Goal: Information Seeking & Learning: Learn about a topic

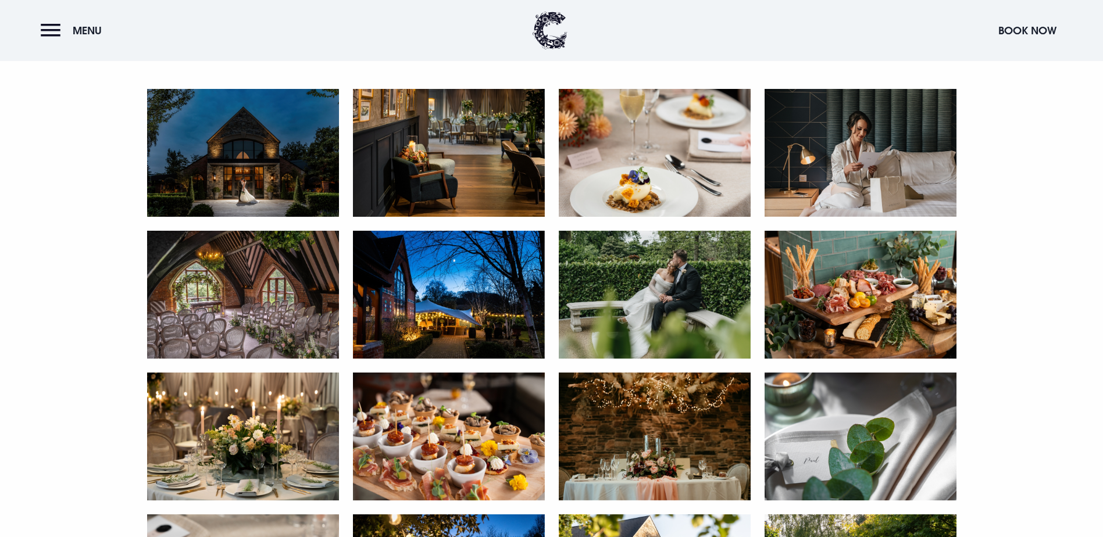
scroll to position [640, 0]
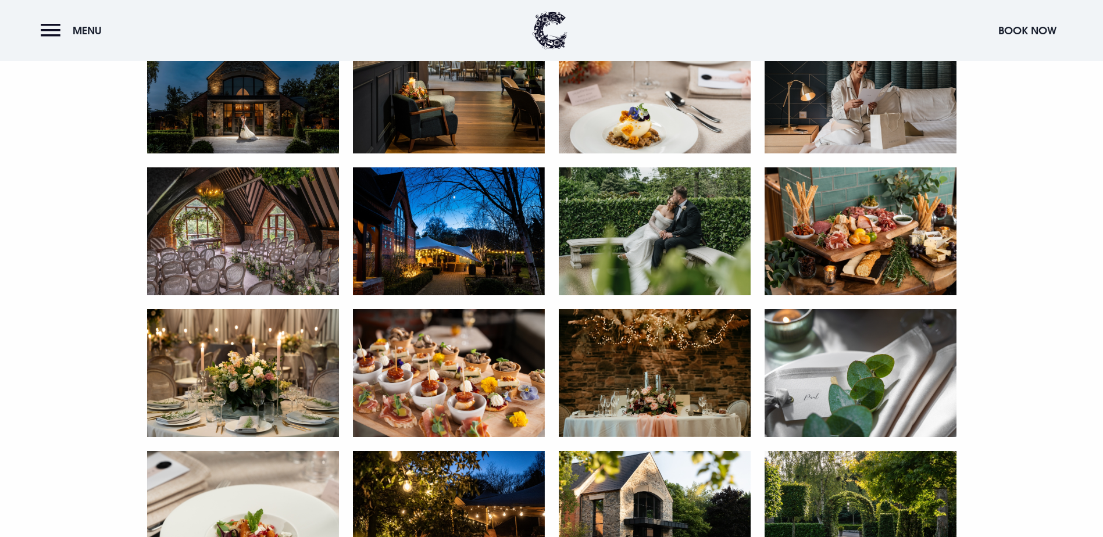
click at [273, 153] on img at bounding box center [243, 90] width 192 height 128
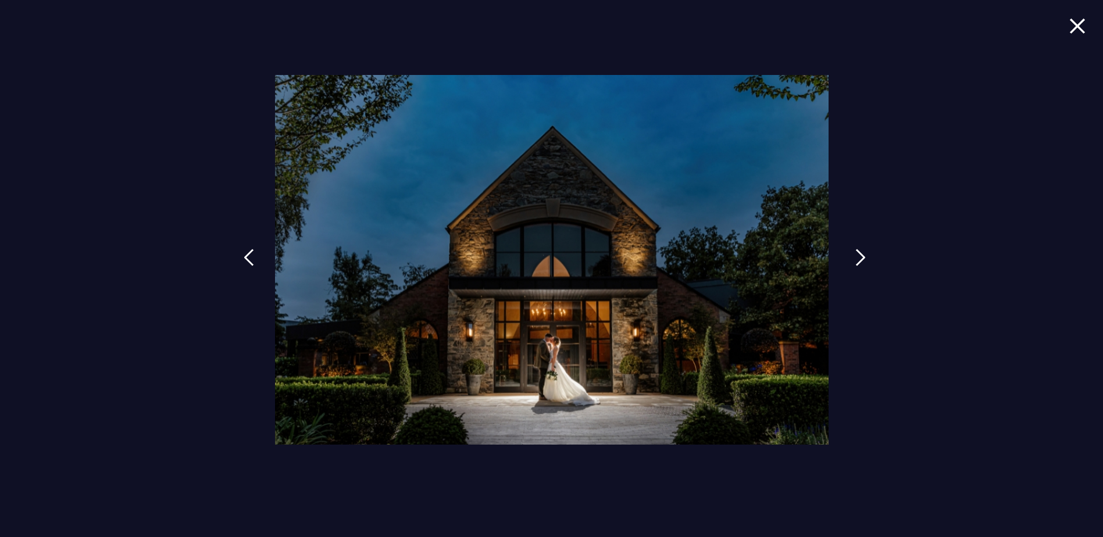
click at [859, 255] on img at bounding box center [860, 257] width 10 height 17
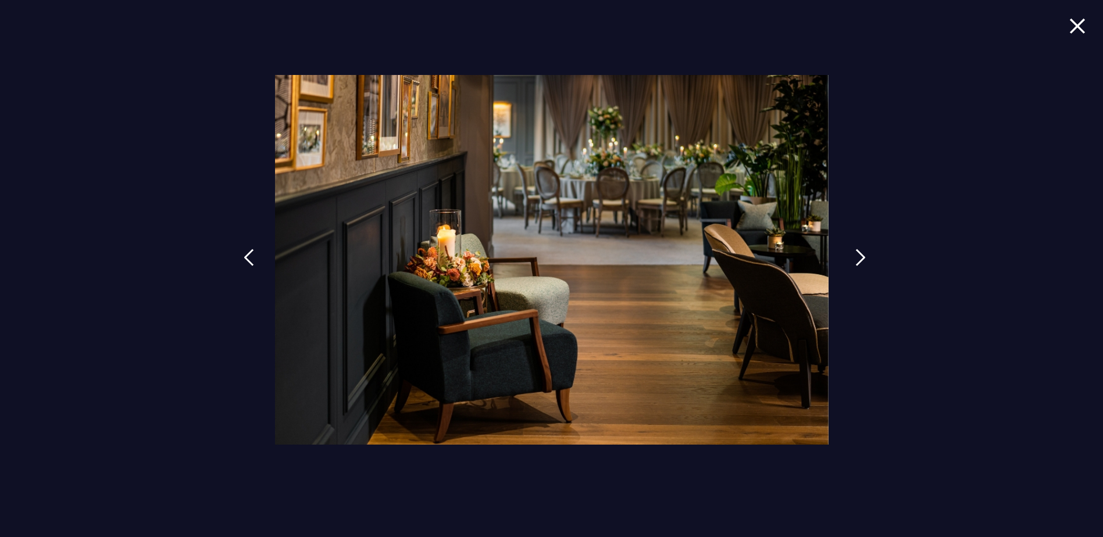
click at [859, 258] on img at bounding box center [860, 257] width 10 height 17
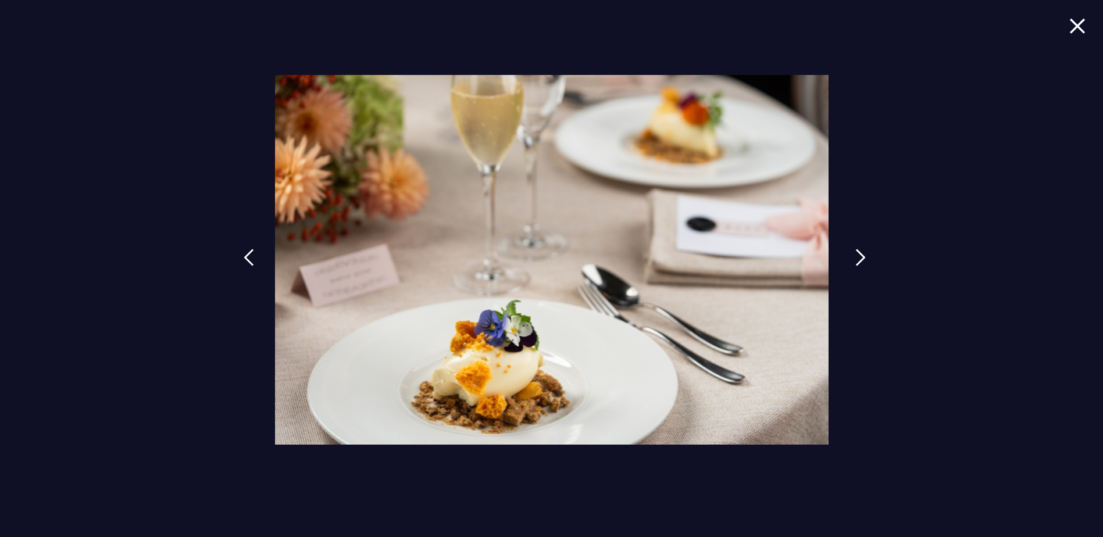
click at [859, 258] on img at bounding box center [860, 257] width 10 height 17
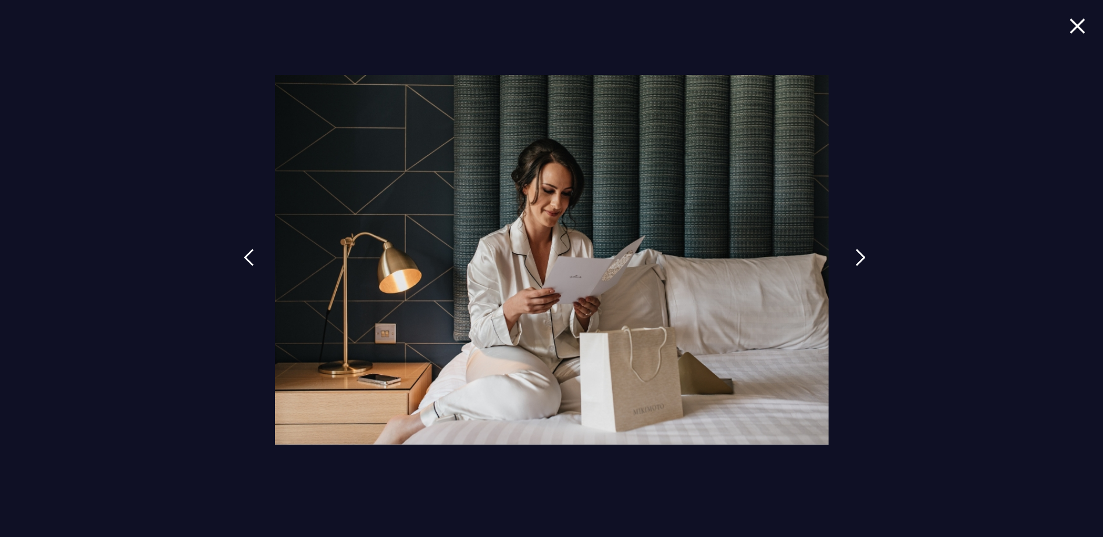
click at [859, 258] on img at bounding box center [860, 257] width 10 height 17
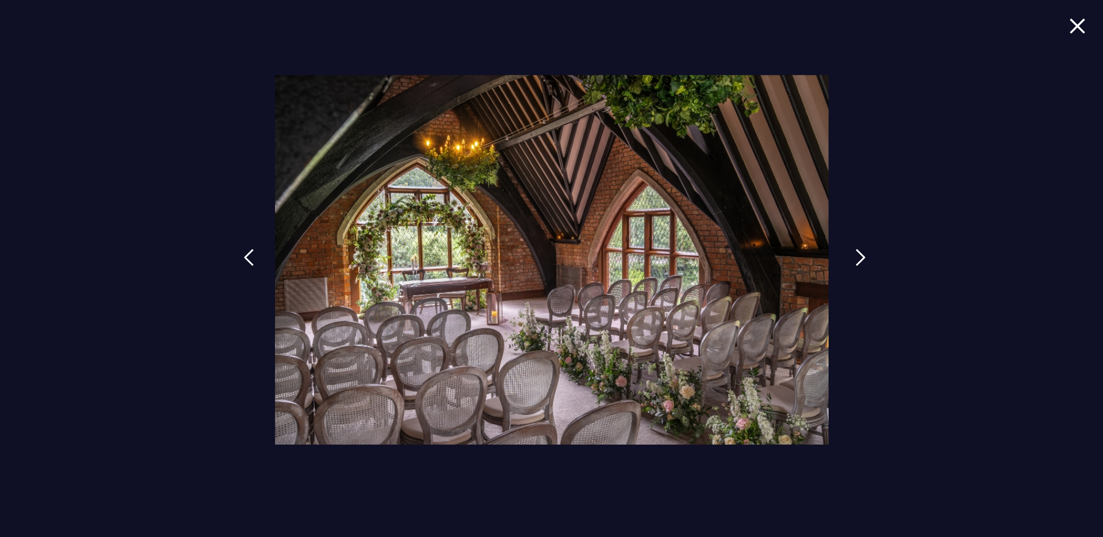
click at [859, 258] on img at bounding box center [860, 257] width 10 height 17
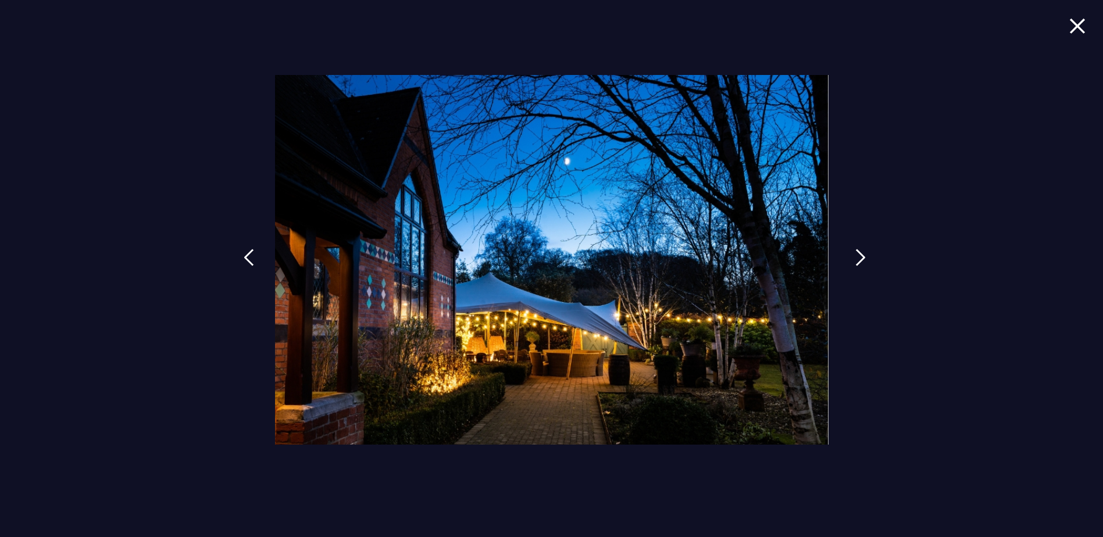
click at [859, 258] on img at bounding box center [860, 257] width 10 height 17
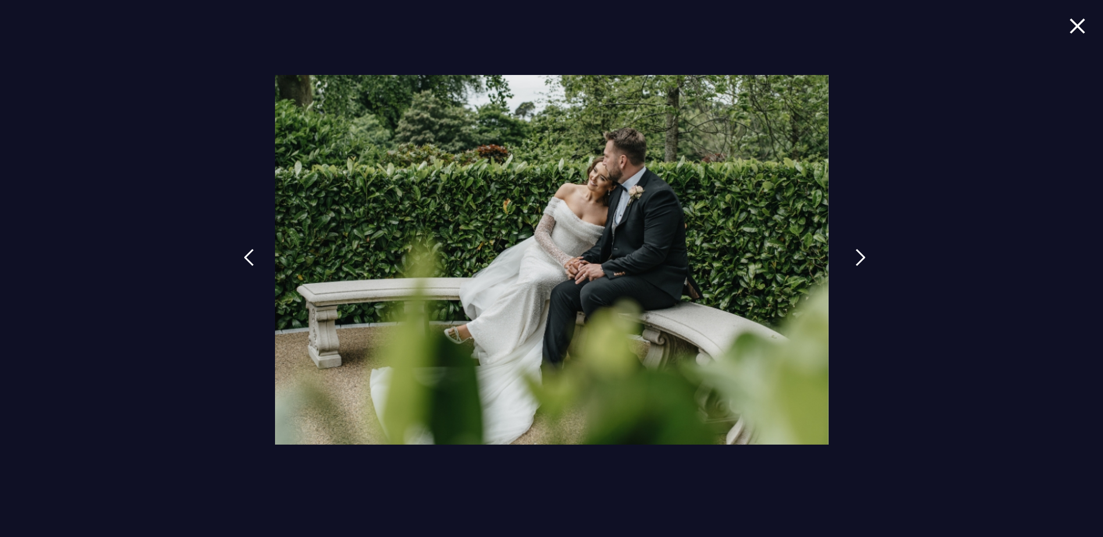
click at [859, 258] on img at bounding box center [860, 257] width 10 height 17
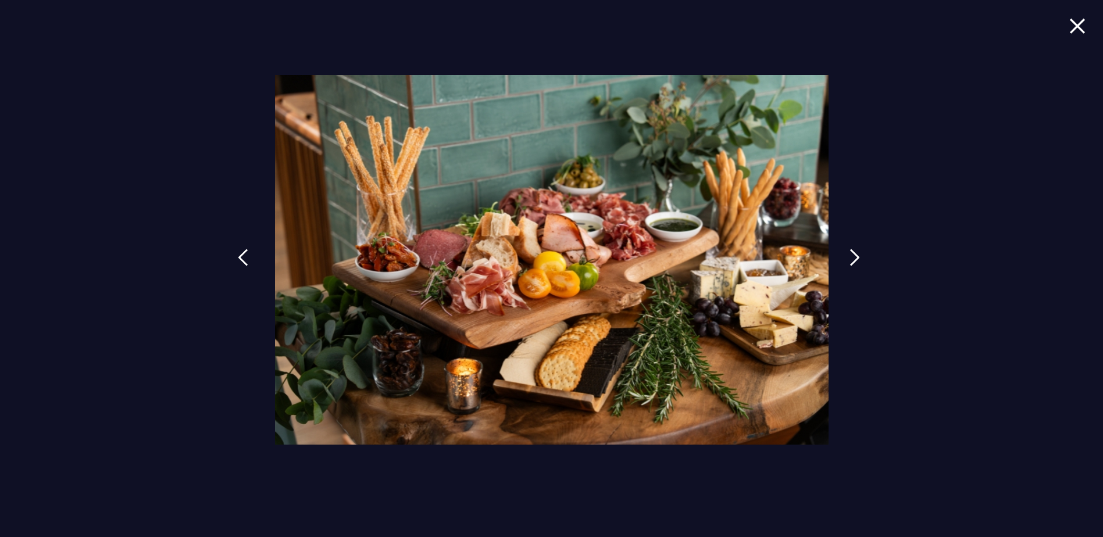
click at [247, 258] on img at bounding box center [243, 257] width 10 height 17
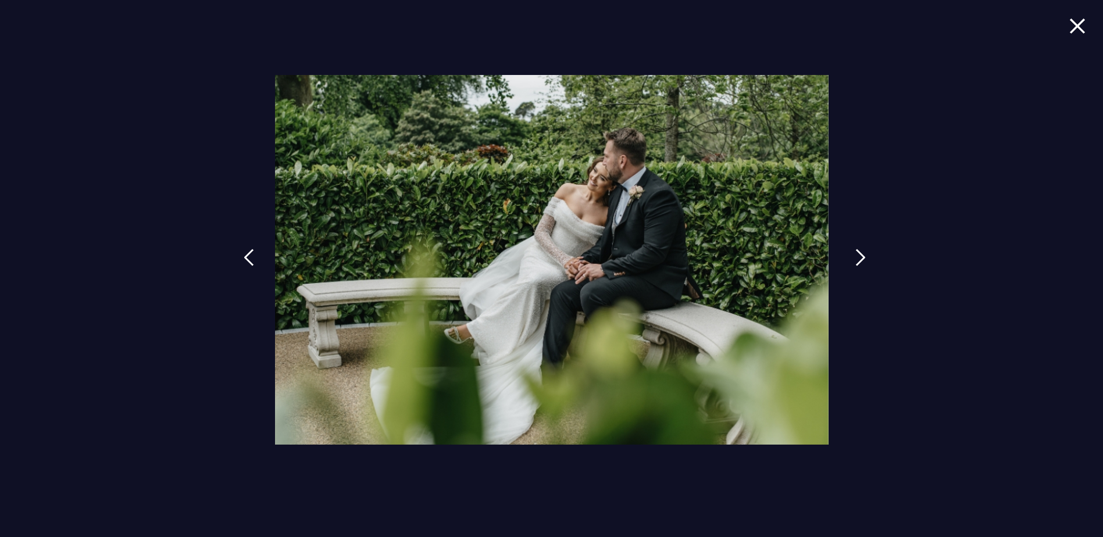
click at [855, 260] on img at bounding box center [860, 257] width 10 height 17
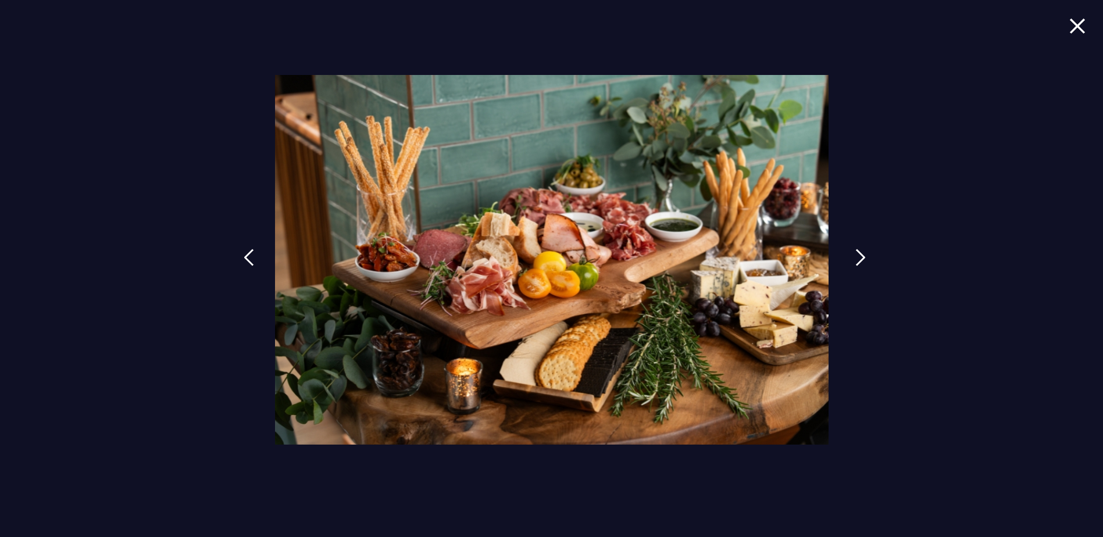
click at [854, 260] on link at bounding box center [860, 266] width 29 height 53
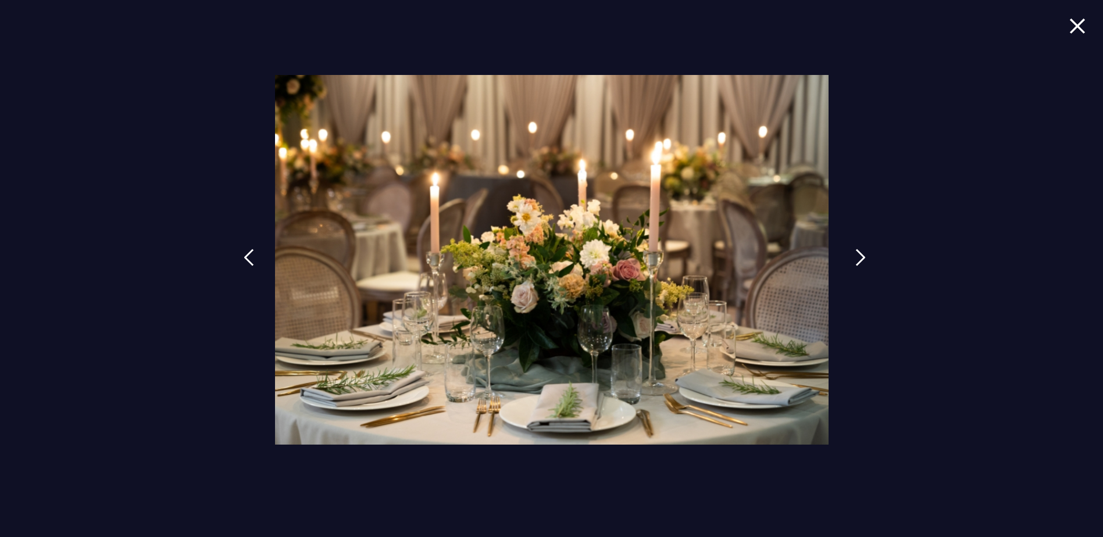
click at [854, 260] on link at bounding box center [860, 266] width 29 height 53
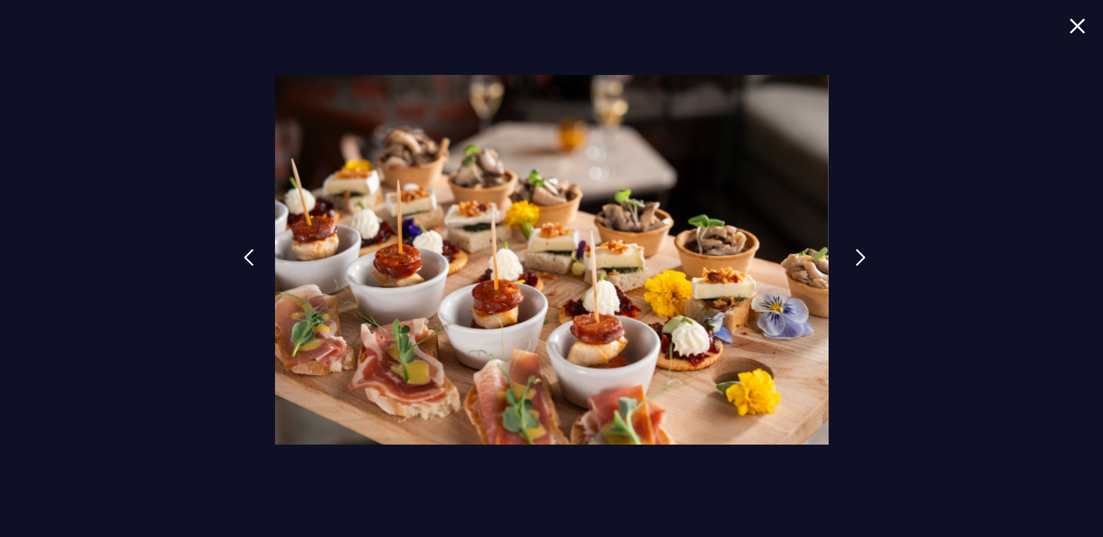
click at [854, 260] on link at bounding box center [860, 266] width 29 height 53
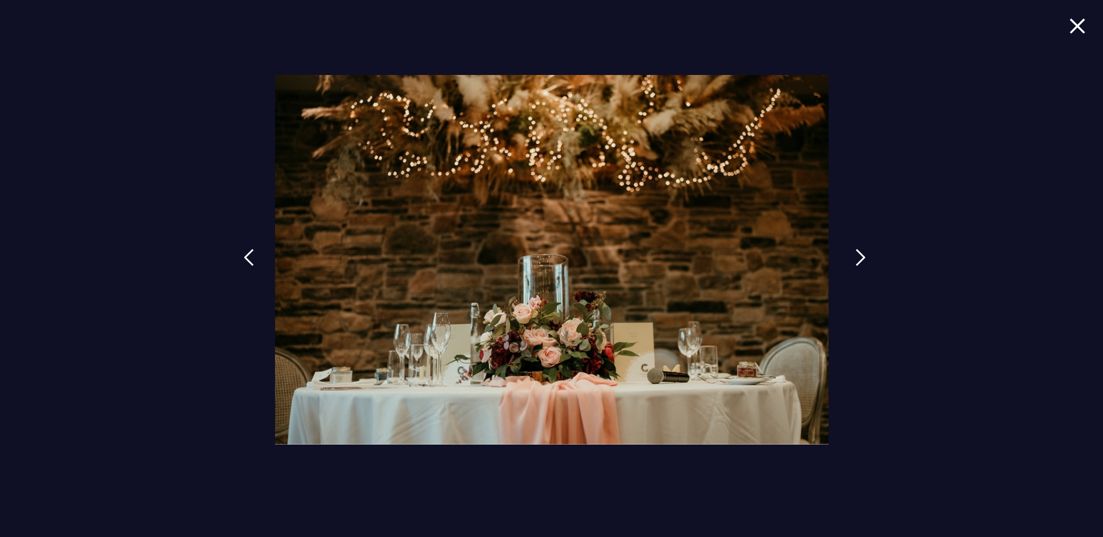
click at [854, 260] on link at bounding box center [860, 266] width 29 height 53
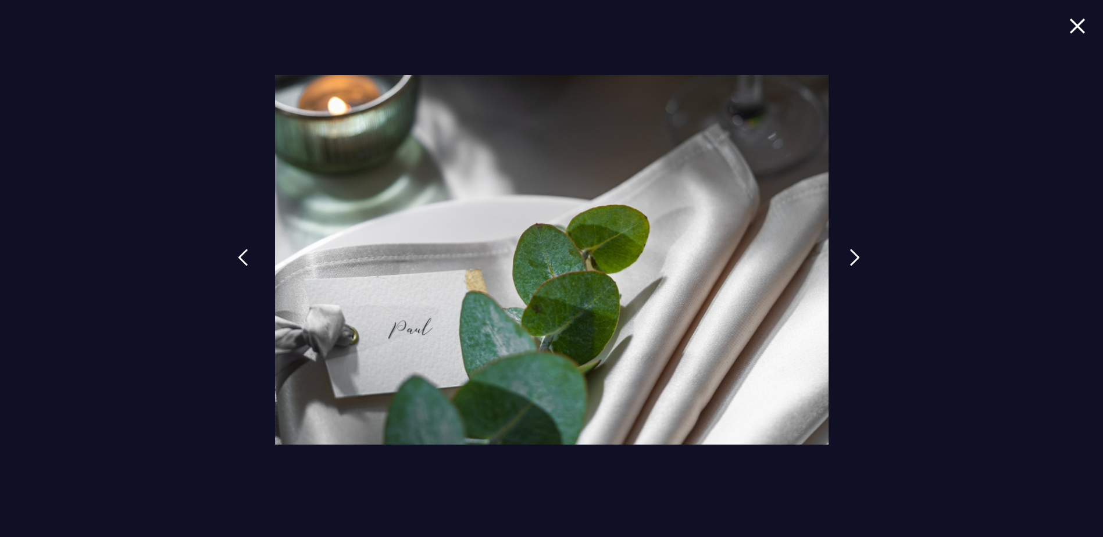
click at [251, 259] on link at bounding box center [242, 266] width 29 height 53
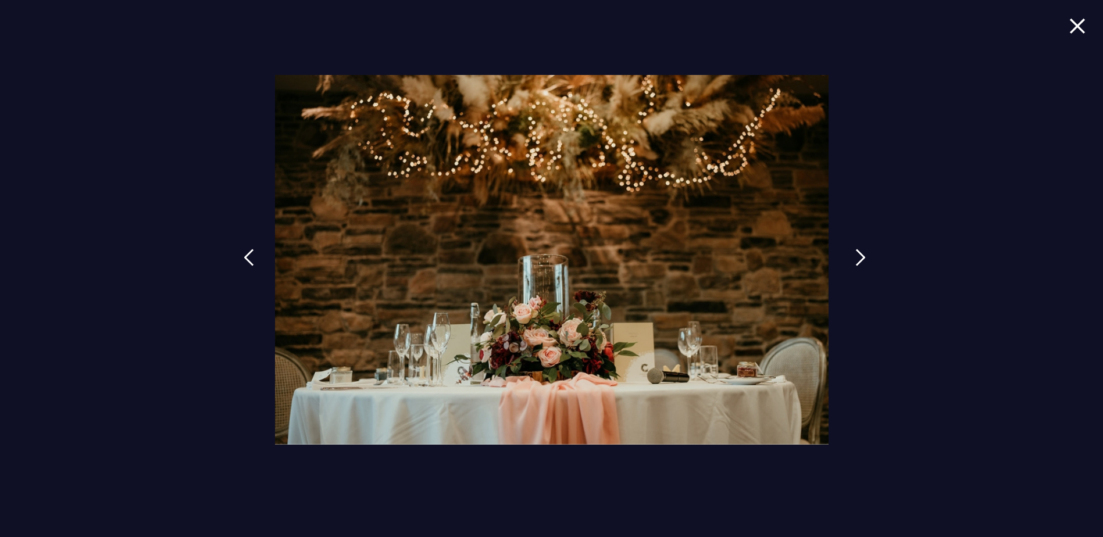
click at [849, 257] on link at bounding box center [860, 266] width 29 height 53
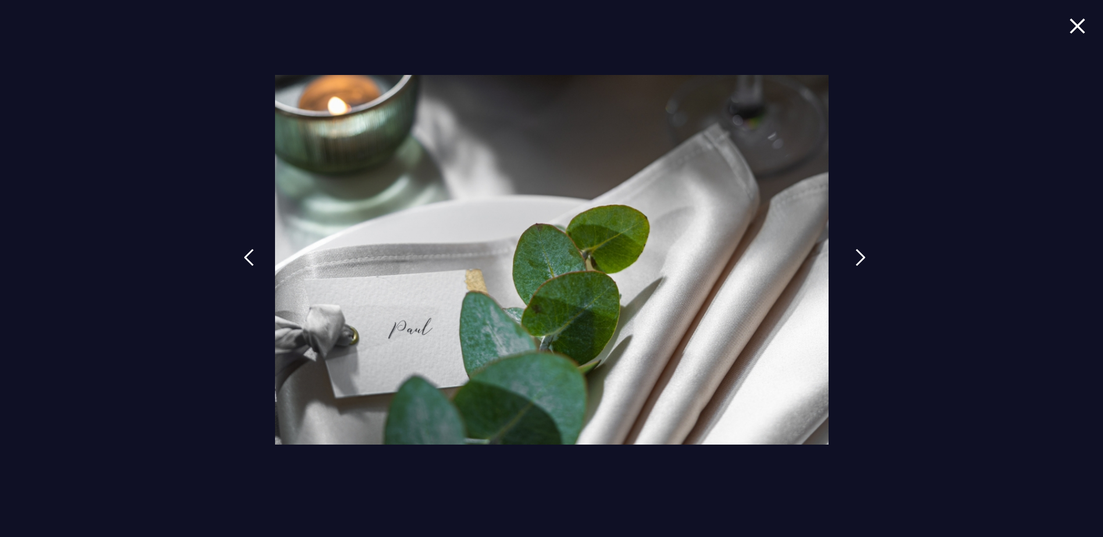
click at [858, 258] on img at bounding box center [860, 257] width 10 height 17
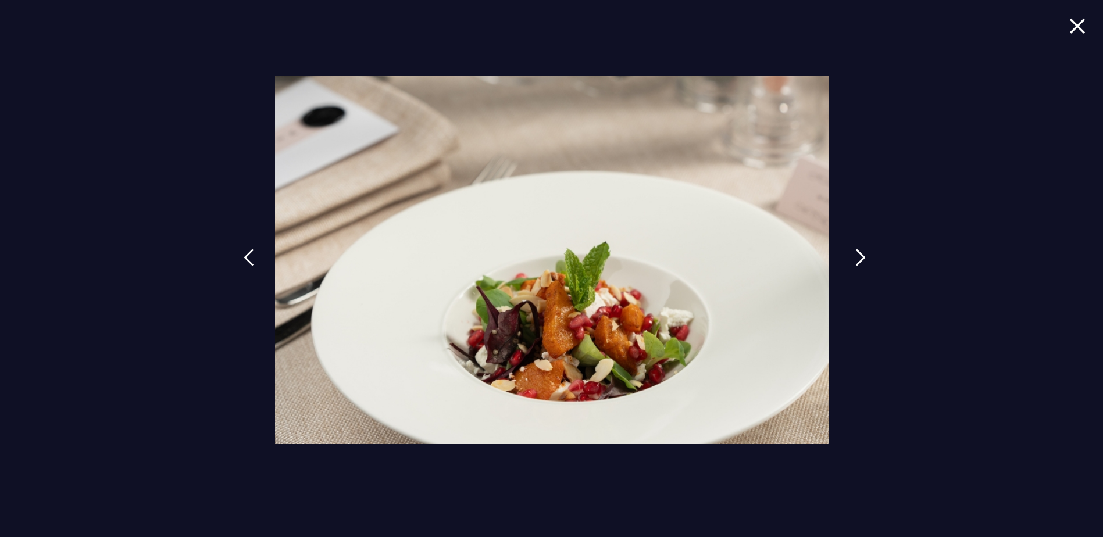
click at [858, 258] on img at bounding box center [860, 257] width 10 height 17
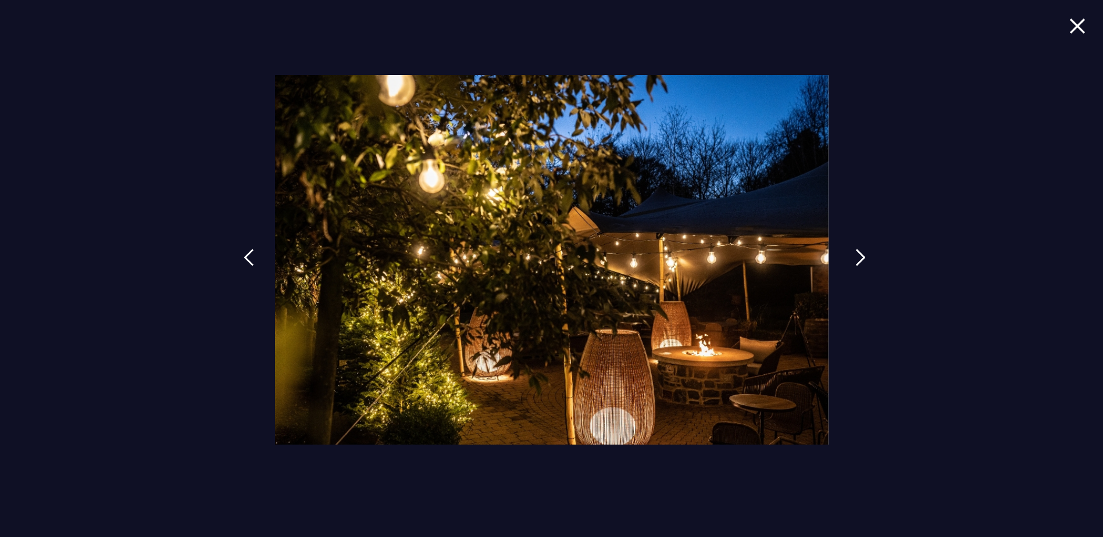
click at [858, 258] on img at bounding box center [860, 257] width 10 height 17
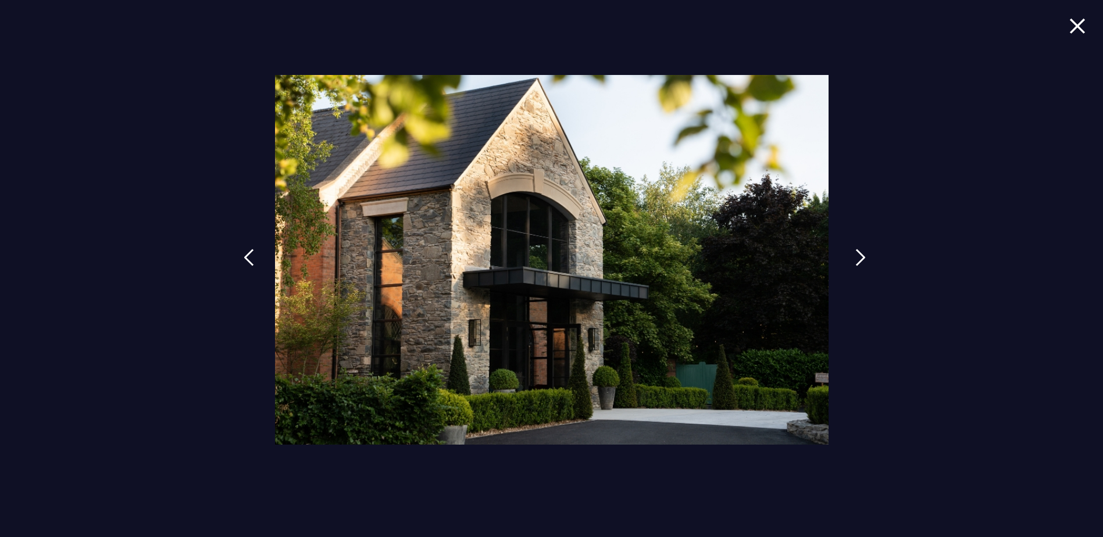
click at [858, 258] on img at bounding box center [860, 257] width 10 height 17
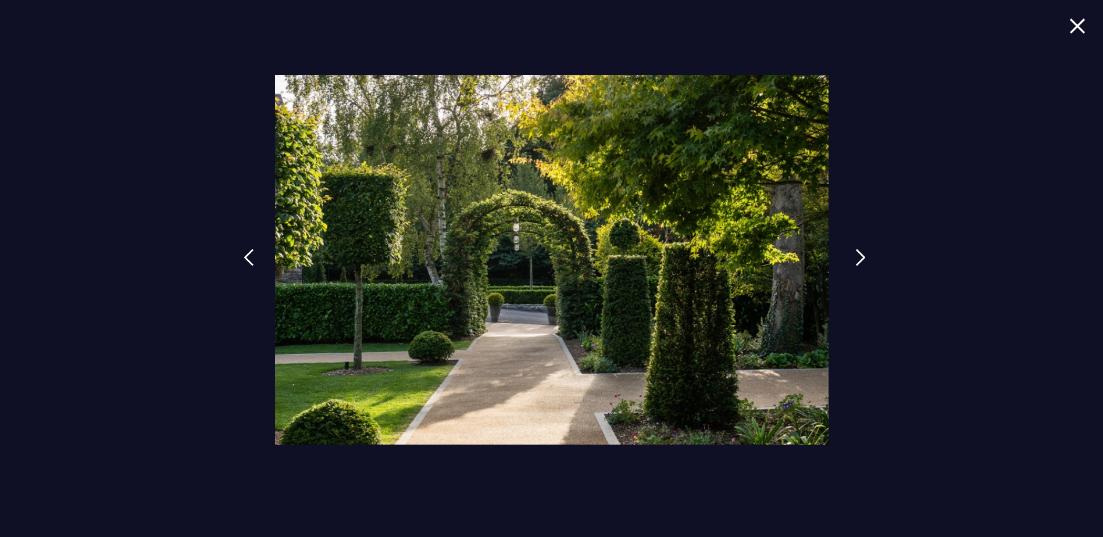
click at [858, 258] on img at bounding box center [860, 257] width 10 height 17
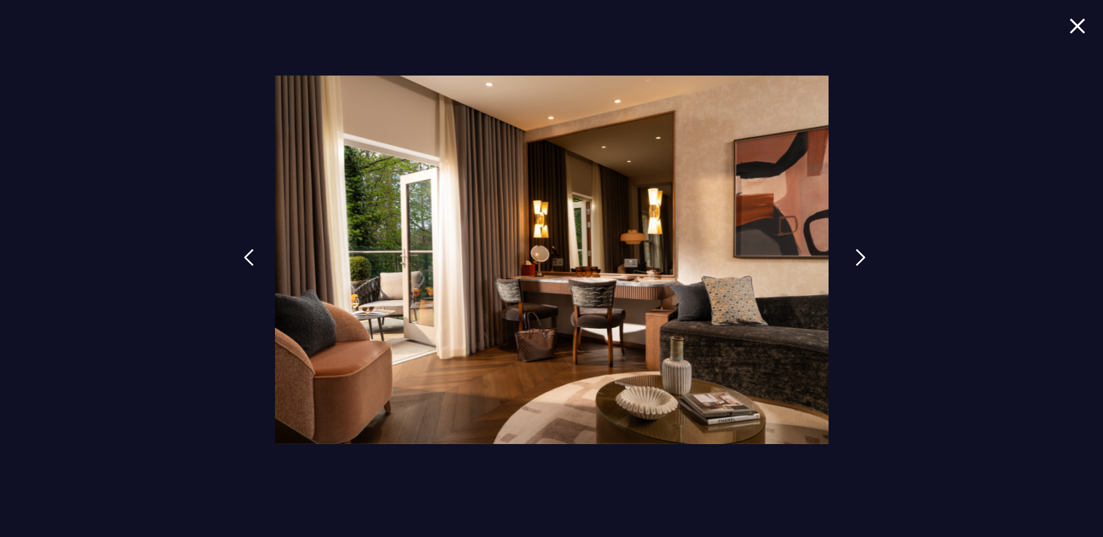
click at [858, 258] on img at bounding box center [860, 257] width 10 height 17
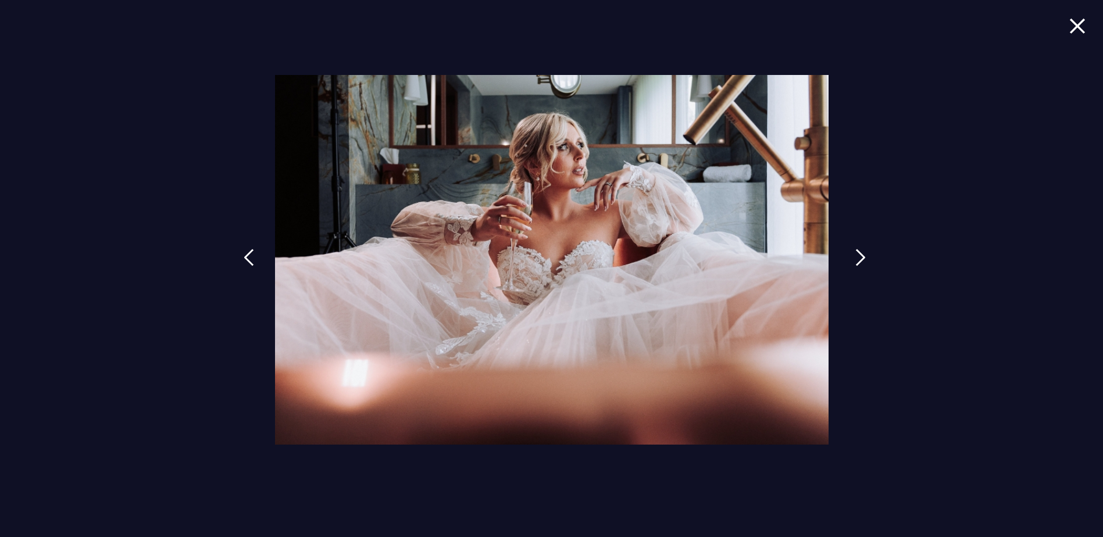
click at [858, 258] on img at bounding box center [860, 257] width 10 height 17
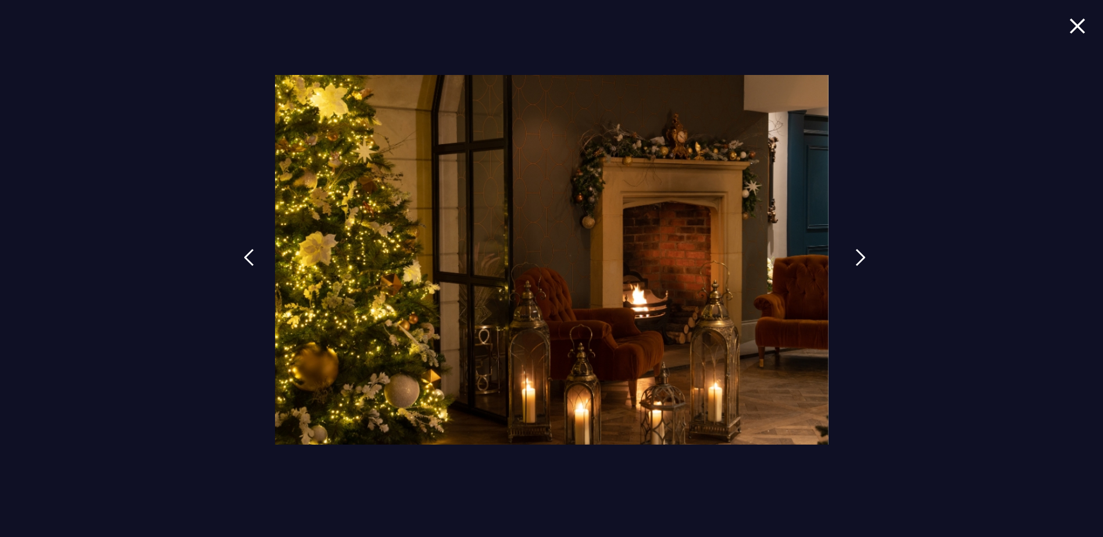
click at [858, 258] on img at bounding box center [860, 257] width 10 height 17
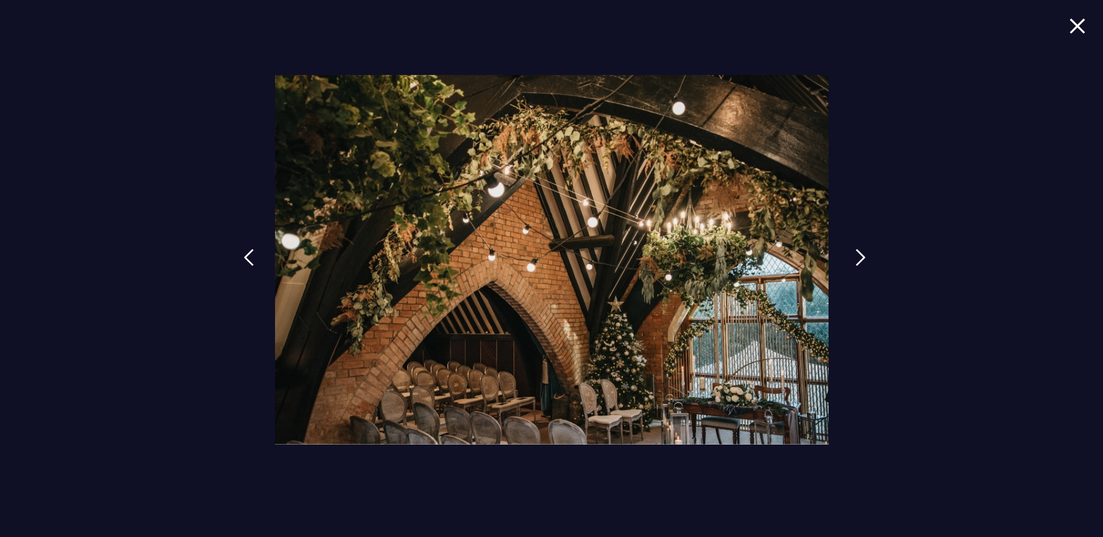
click at [861, 257] on img at bounding box center [860, 257] width 10 height 17
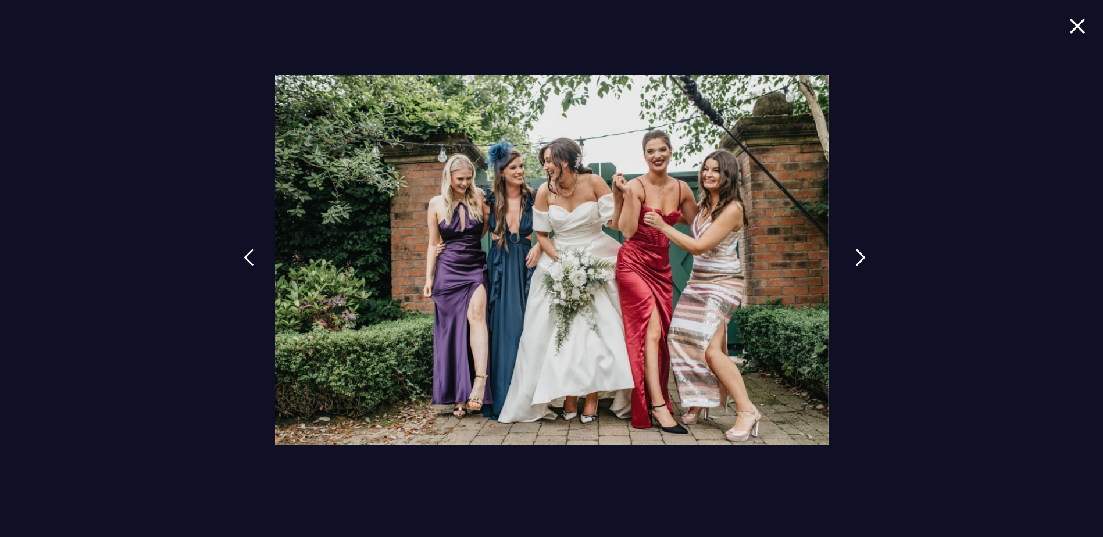
click at [859, 258] on img at bounding box center [860, 257] width 10 height 17
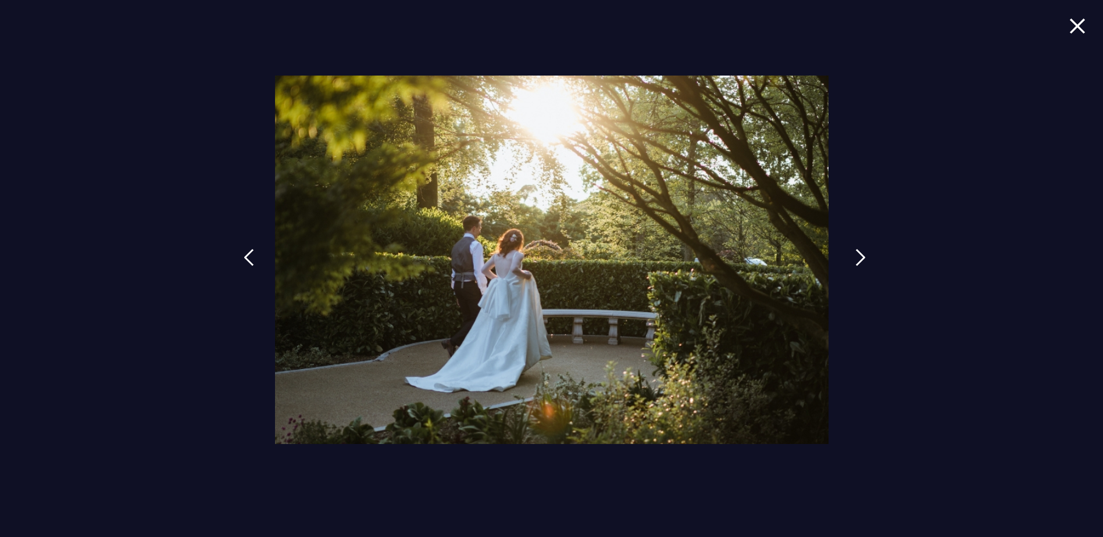
click at [859, 258] on img at bounding box center [860, 257] width 10 height 17
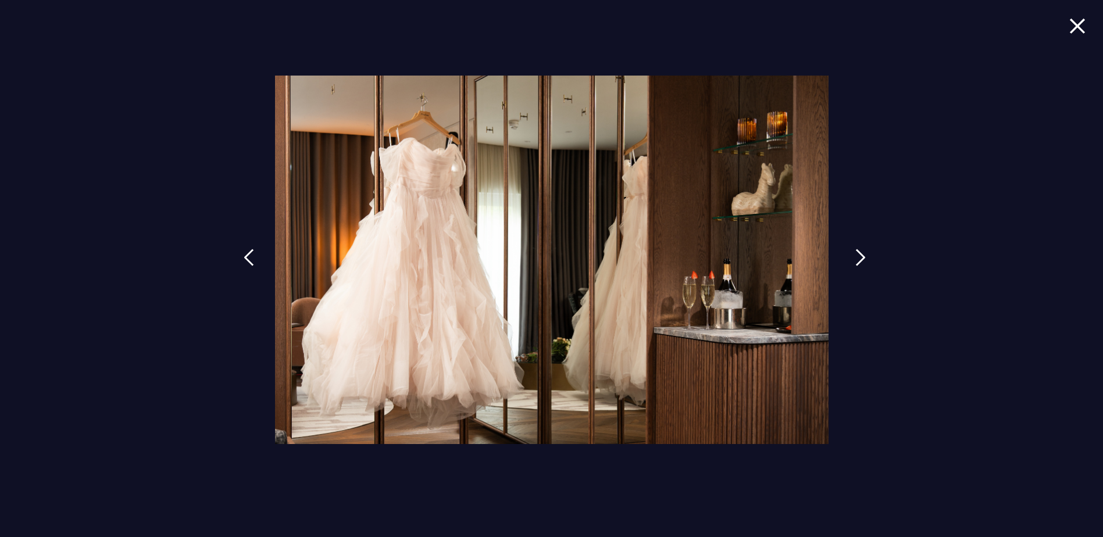
click at [859, 258] on img at bounding box center [860, 257] width 10 height 17
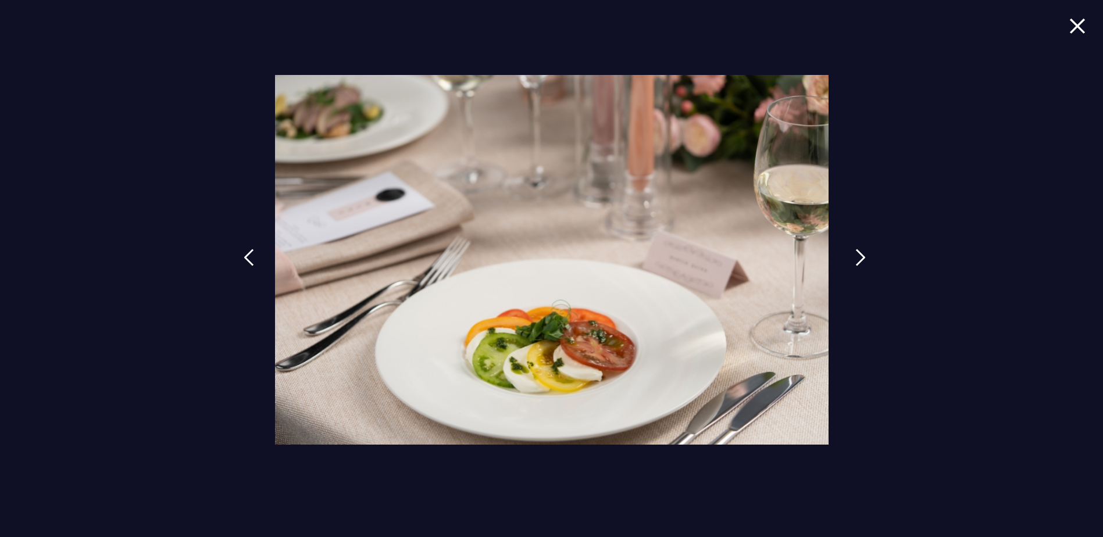
click at [859, 258] on img at bounding box center [860, 257] width 10 height 17
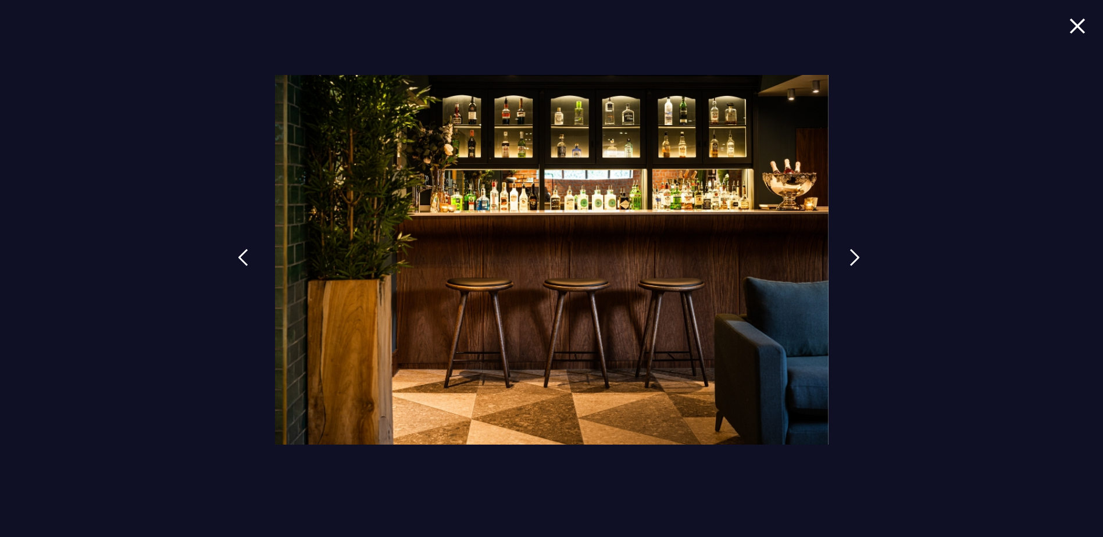
click at [247, 258] on img at bounding box center [243, 257] width 10 height 17
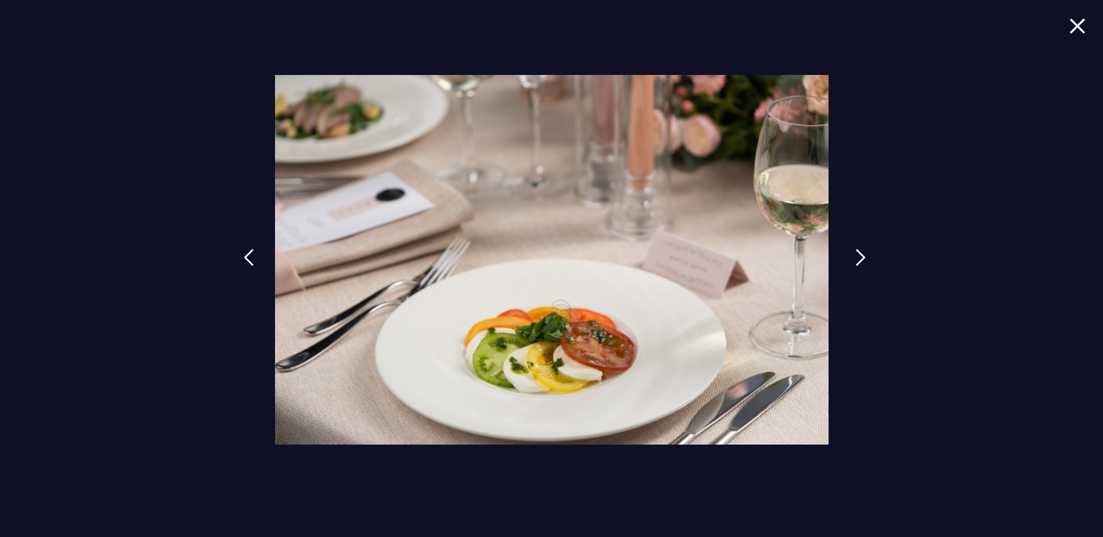
click at [860, 256] on img at bounding box center [860, 257] width 10 height 17
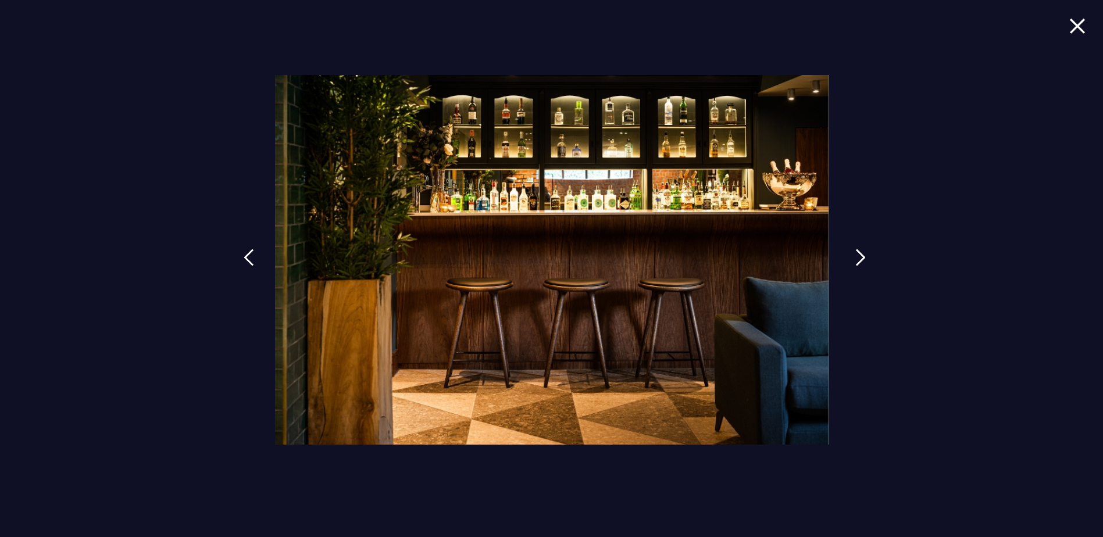
click at [860, 256] on img at bounding box center [860, 257] width 10 height 17
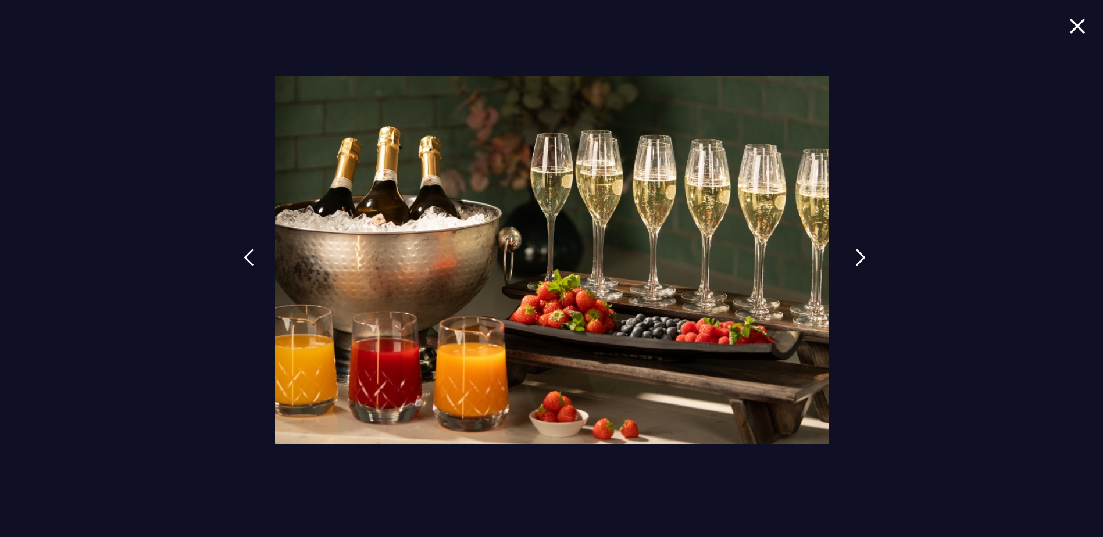
click at [860, 256] on img at bounding box center [860, 257] width 10 height 17
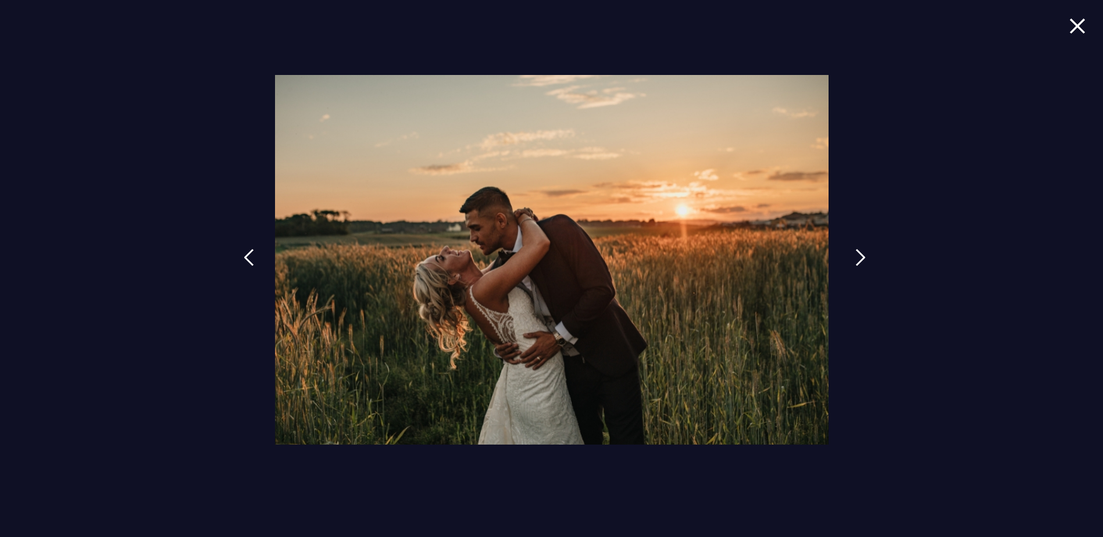
click at [860, 256] on img at bounding box center [860, 257] width 10 height 17
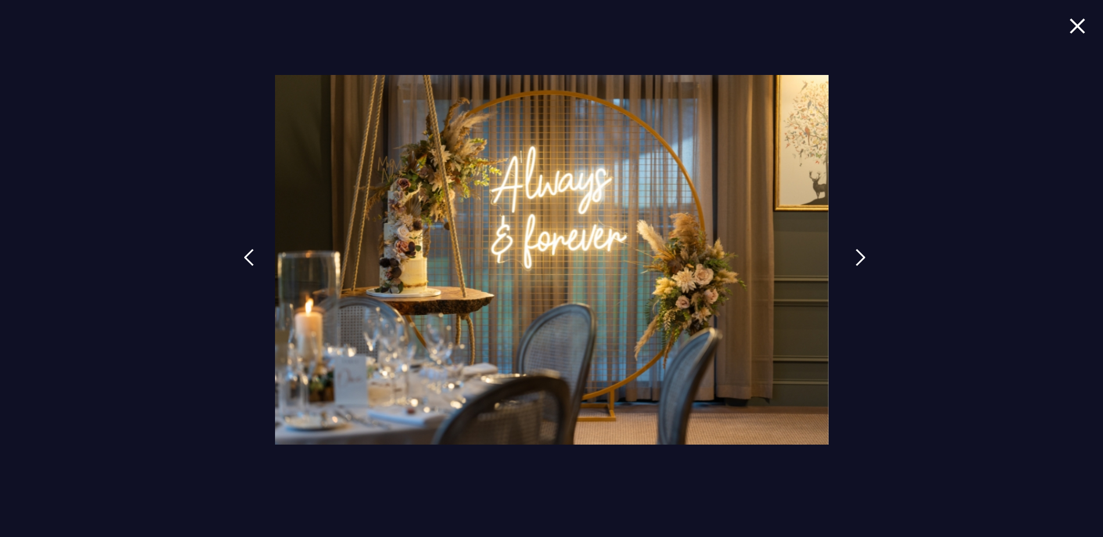
click at [860, 256] on img at bounding box center [860, 257] width 10 height 17
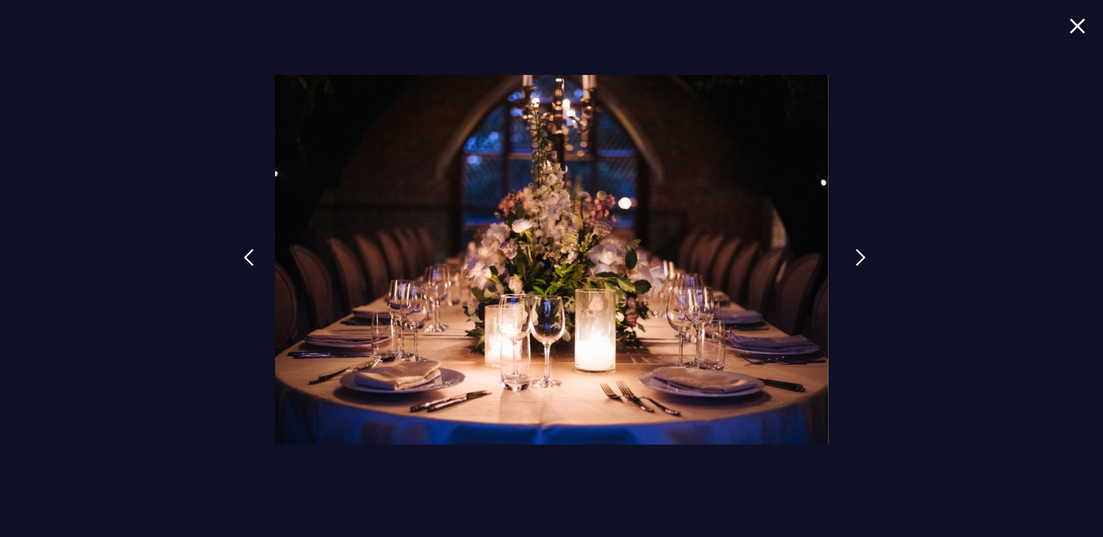
click at [860, 256] on img at bounding box center [860, 257] width 10 height 17
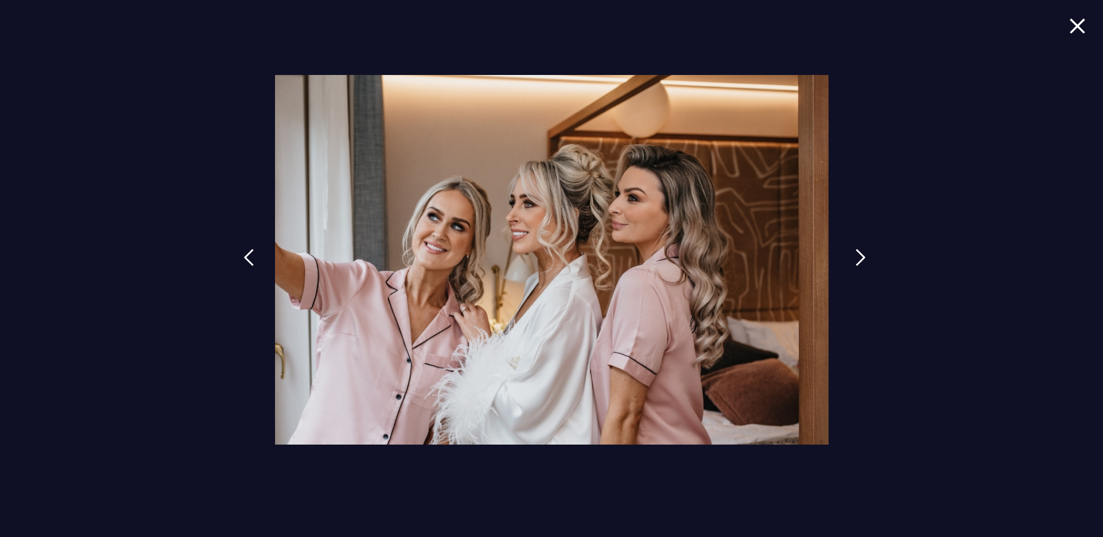
click at [860, 256] on img at bounding box center [860, 257] width 10 height 17
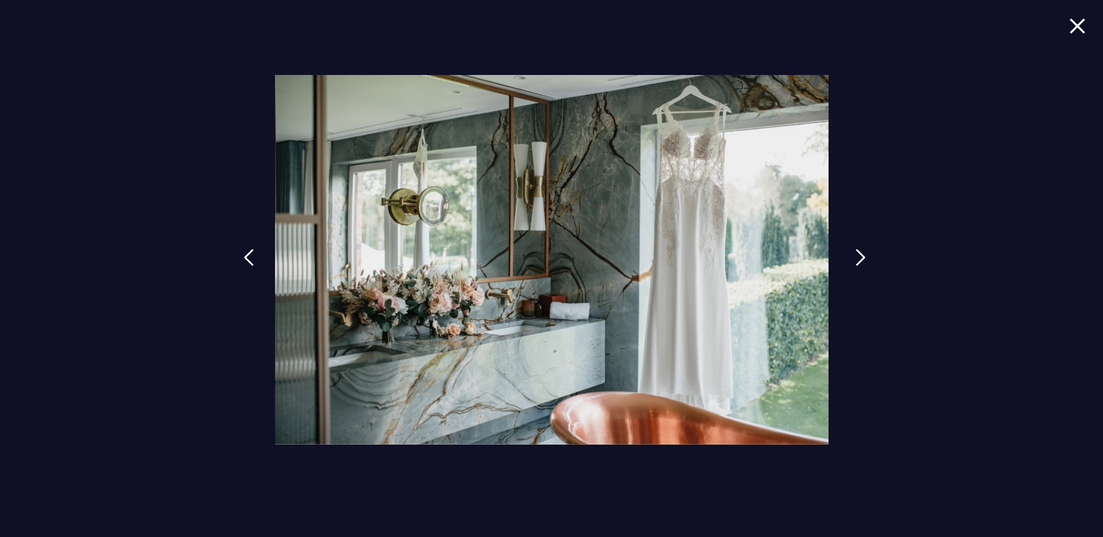
click at [860, 256] on img at bounding box center [860, 257] width 10 height 17
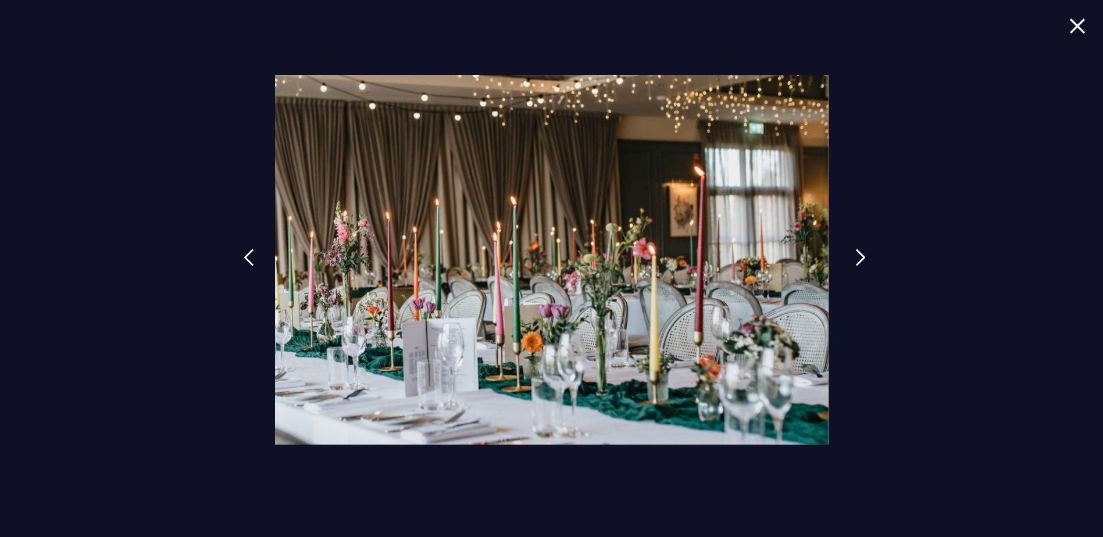
click at [860, 256] on img at bounding box center [860, 257] width 10 height 17
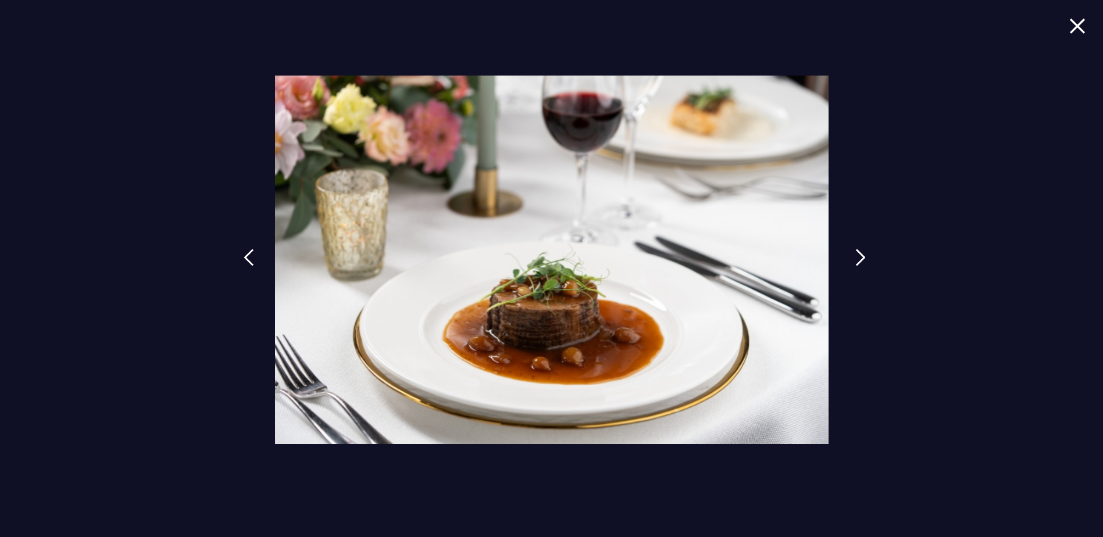
click at [860, 256] on img at bounding box center [860, 257] width 10 height 17
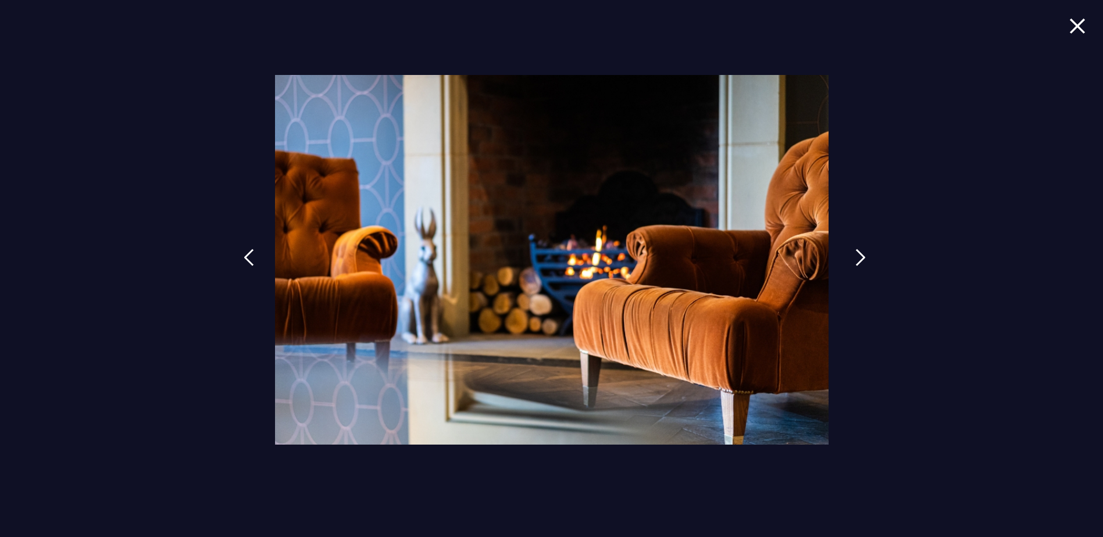
click at [860, 256] on img at bounding box center [860, 257] width 10 height 17
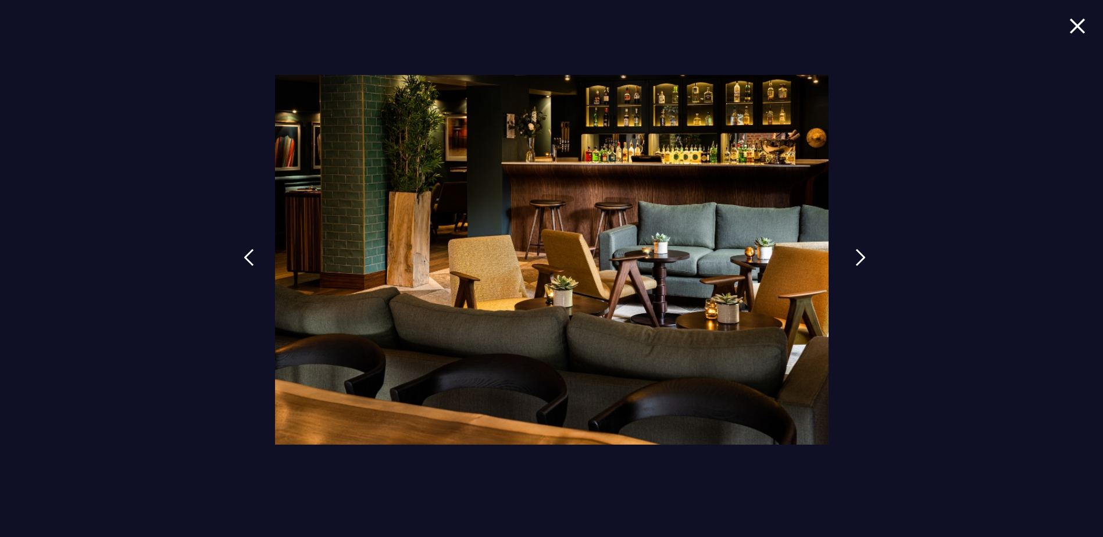
click at [860, 258] on img at bounding box center [860, 257] width 10 height 17
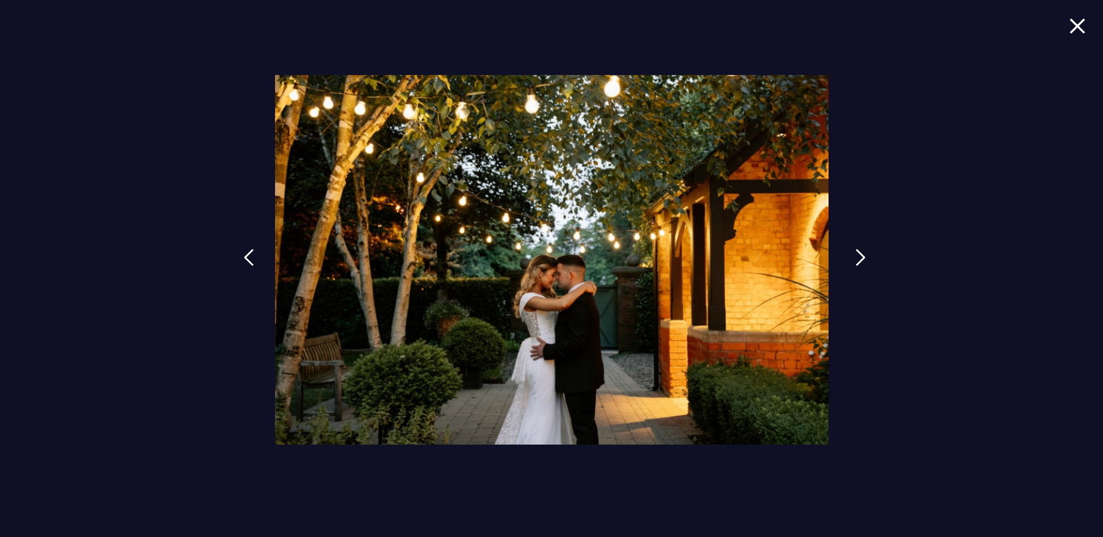
click at [860, 258] on img at bounding box center [860, 257] width 10 height 17
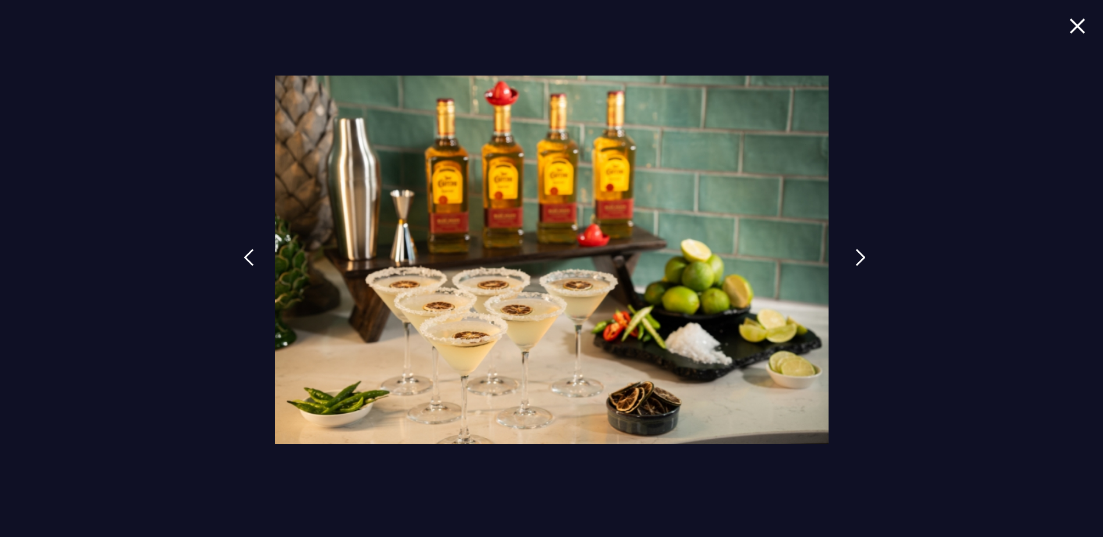
click at [860, 258] on img at bounding box center [860, 257] width 10 height 17
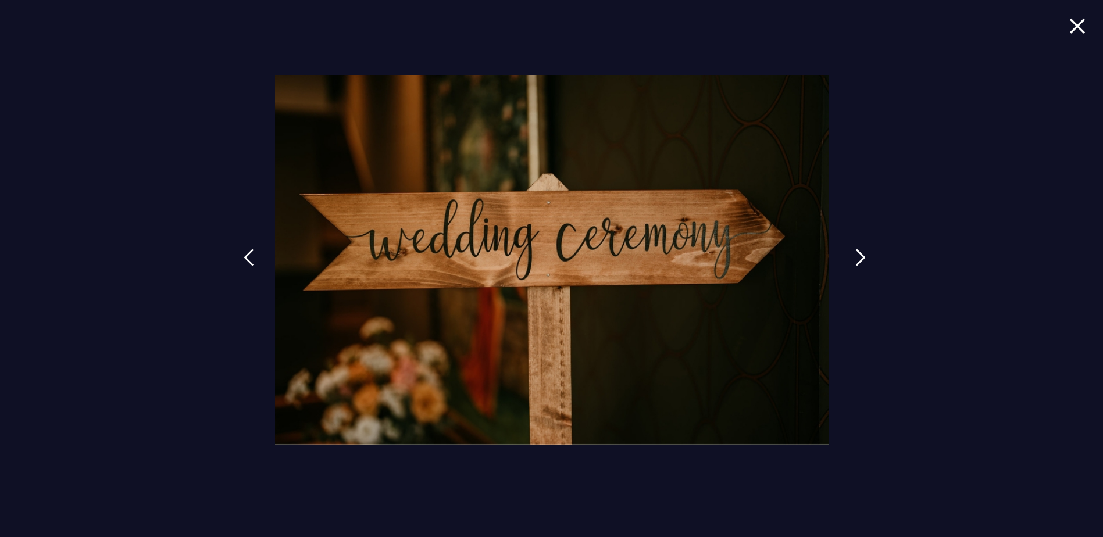
click at [858, 259] on img at bounding box center [860, 257] width 10 height 17
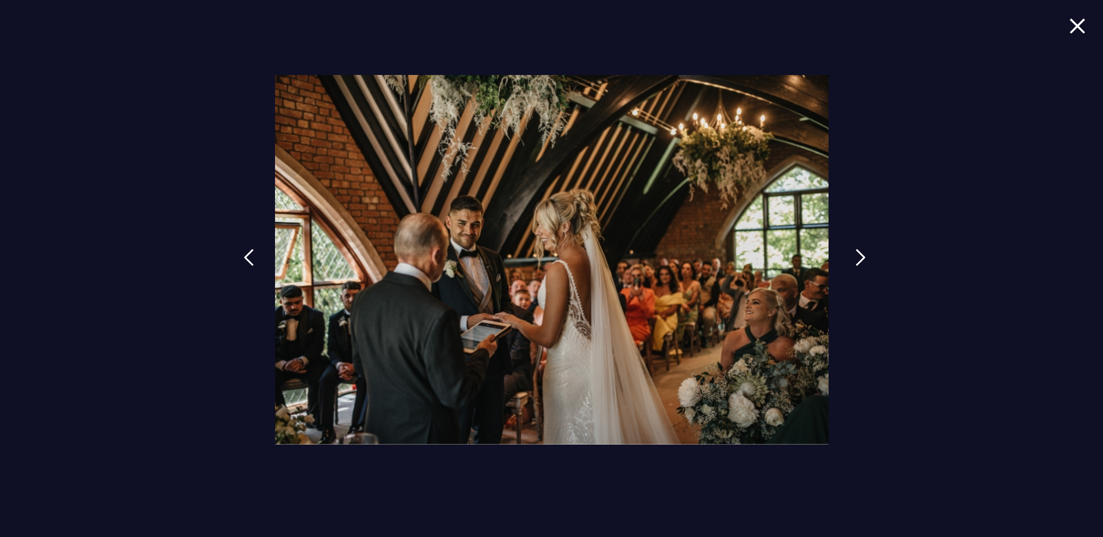
click at [857, 259] on img at bounding box center [860, 257] width 10 height 17
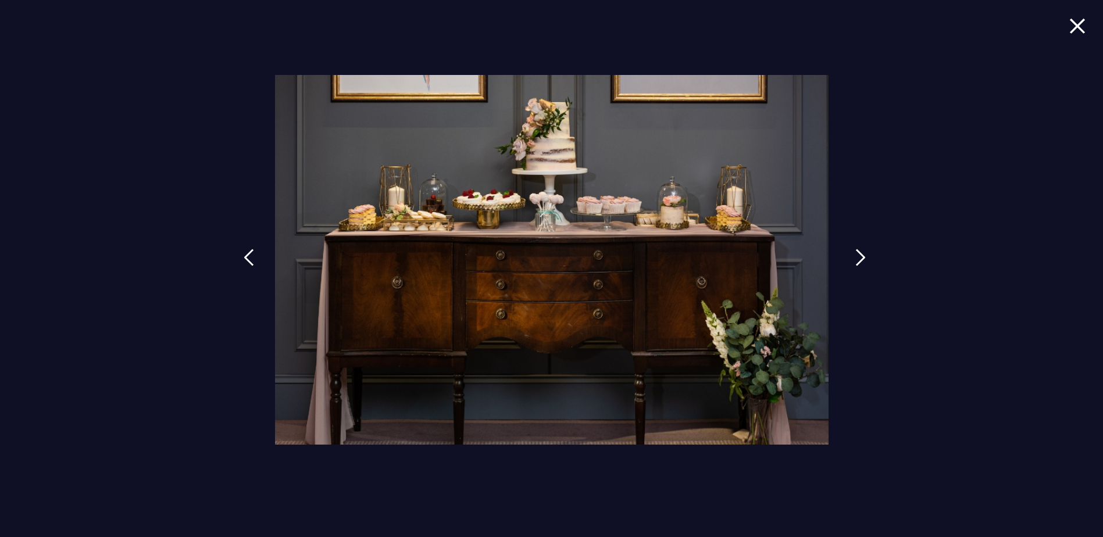
click at [857, 259] on img at bounding box center [860, 257] width 10 height 17
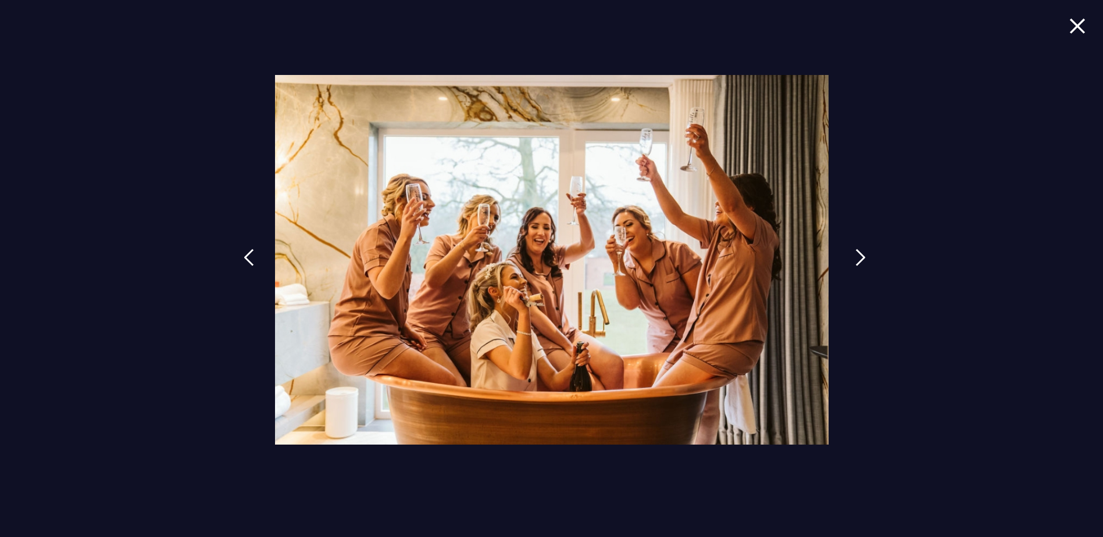
click at [857, 259] on img at bounding box center [860, 257] width 10 height 17
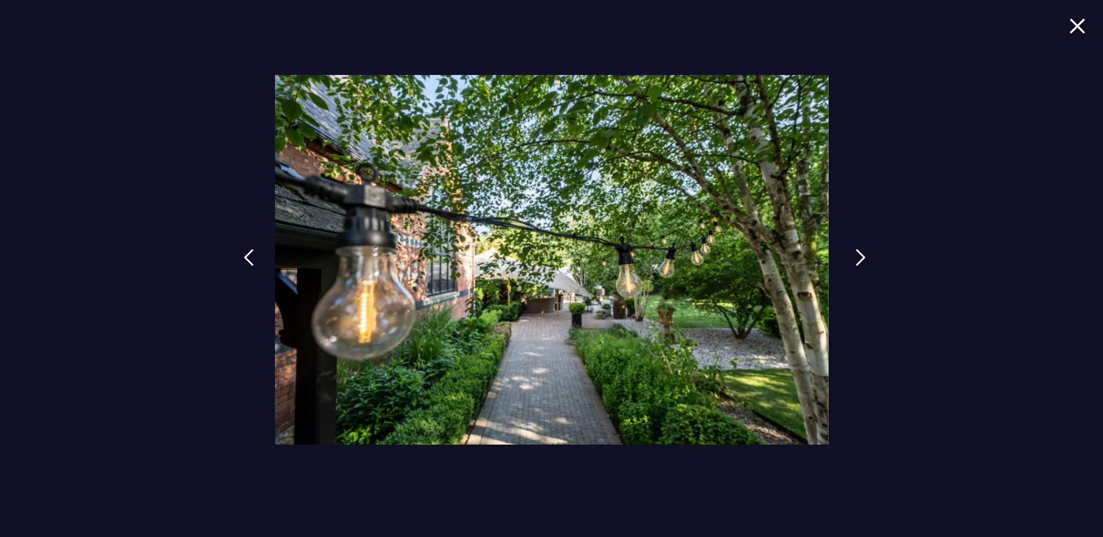
click at [857, 259] on img at bounding box center [860, 257] width 10 height 17
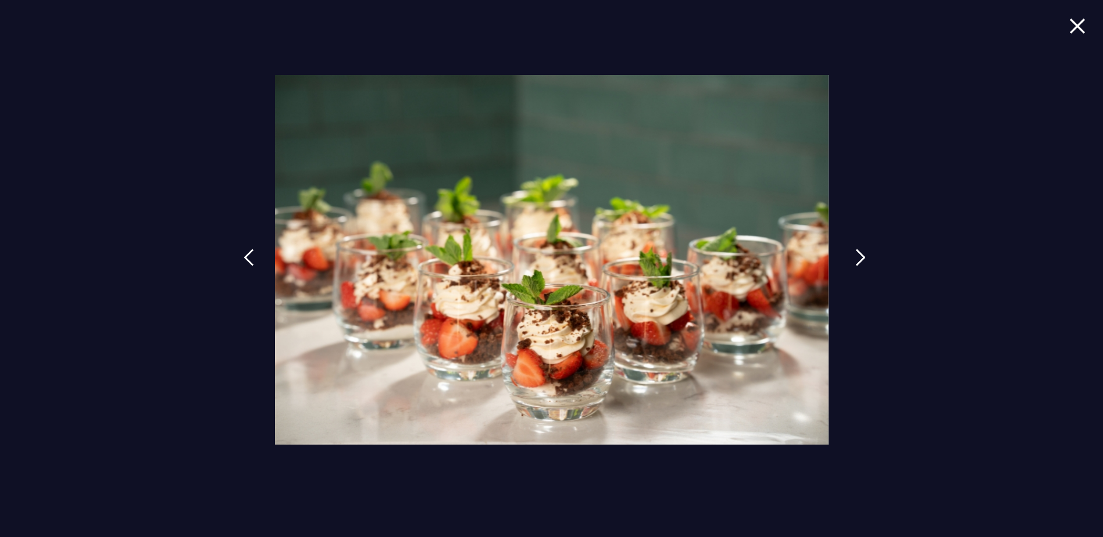
click at [857, 259] on img at bounding box center [860, 257] width 10 height 17
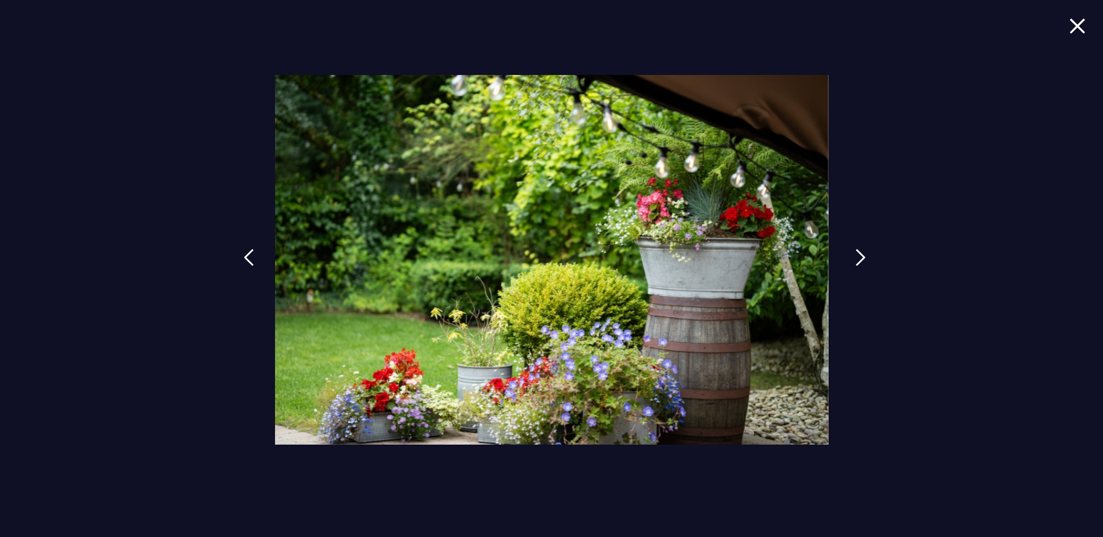
click at [855, 260] on img at bounding box center [860, 257] width 10 height 17
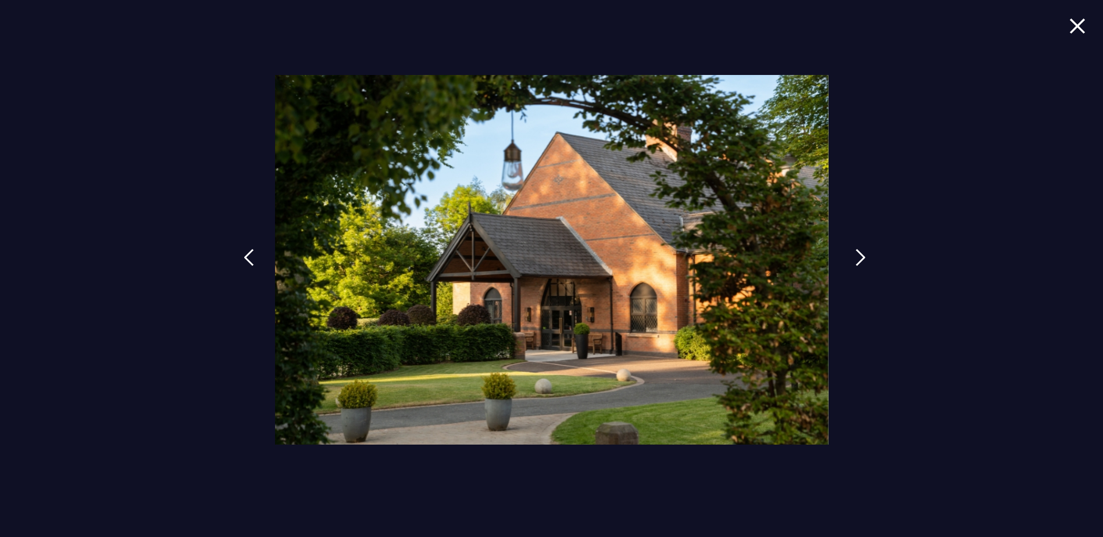
click at [853, 260] on link at bounding box center [860, 266] width 29 height 53
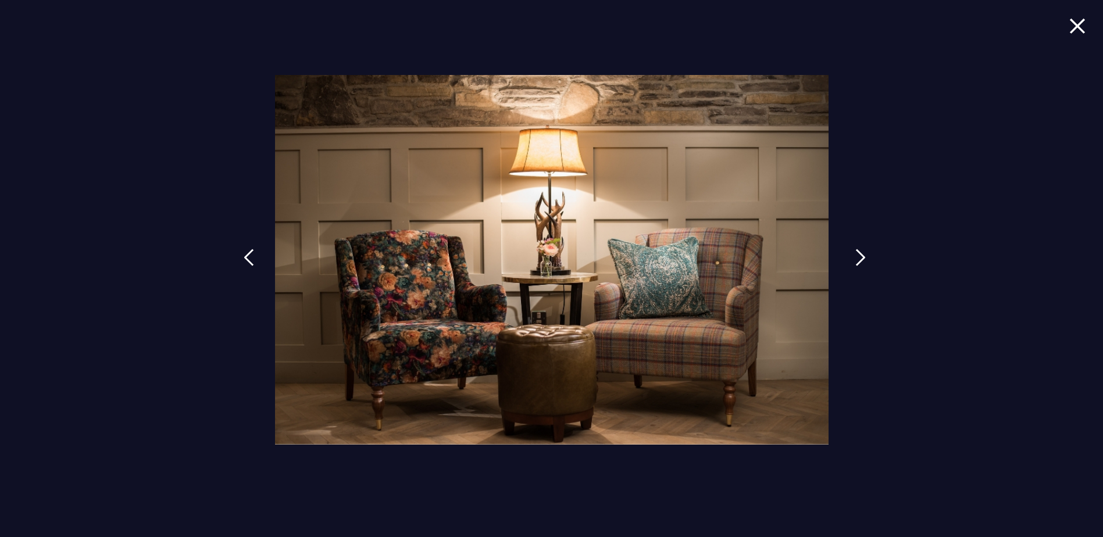
click at [854, 259] on link at bounding box center [860, 266] width 29 height 53
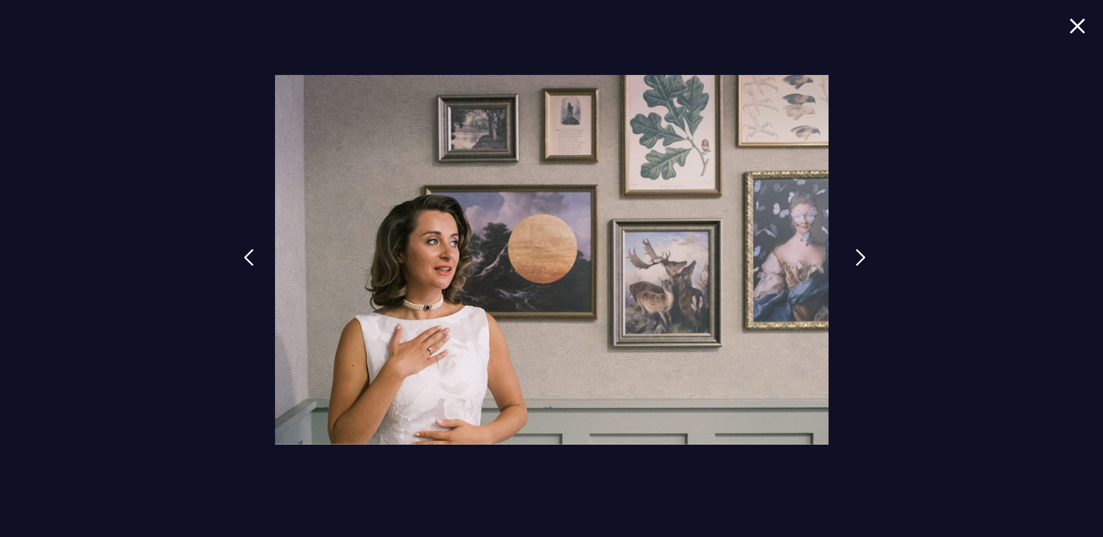
click at [854, 259] on link at bounding box center [860, 266] width 29 height 53
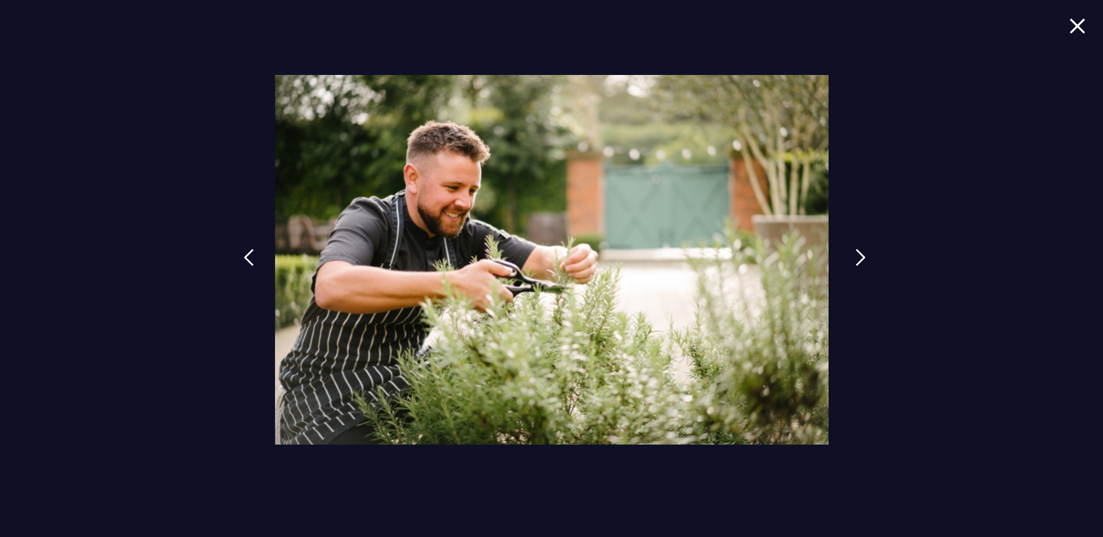
click at [854, 259] on link at bounding box center [860, 266] width 29 height 53
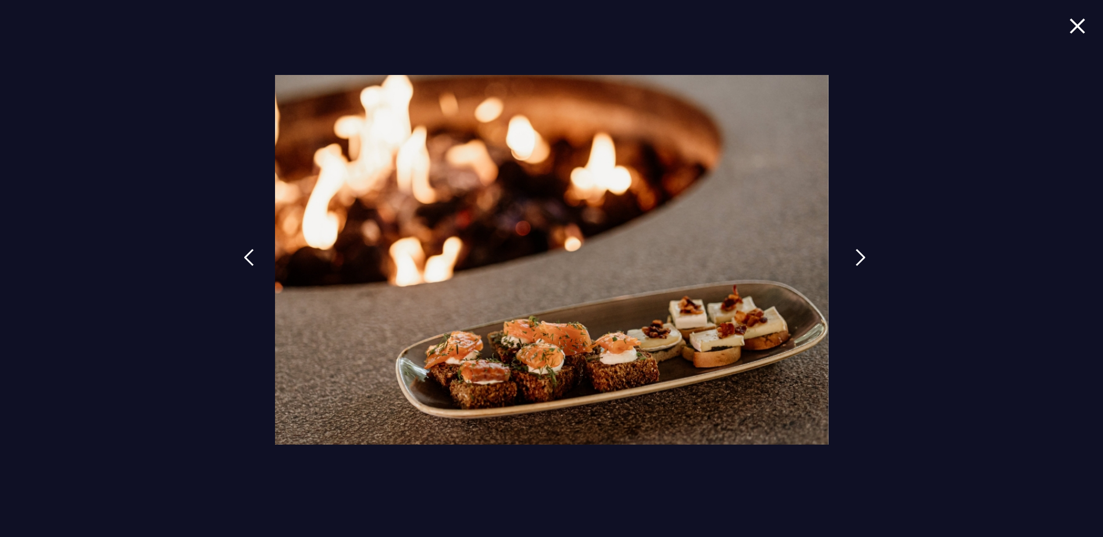
click at [854, 259] on link at bounding box center [860, 266] width 29 height 53
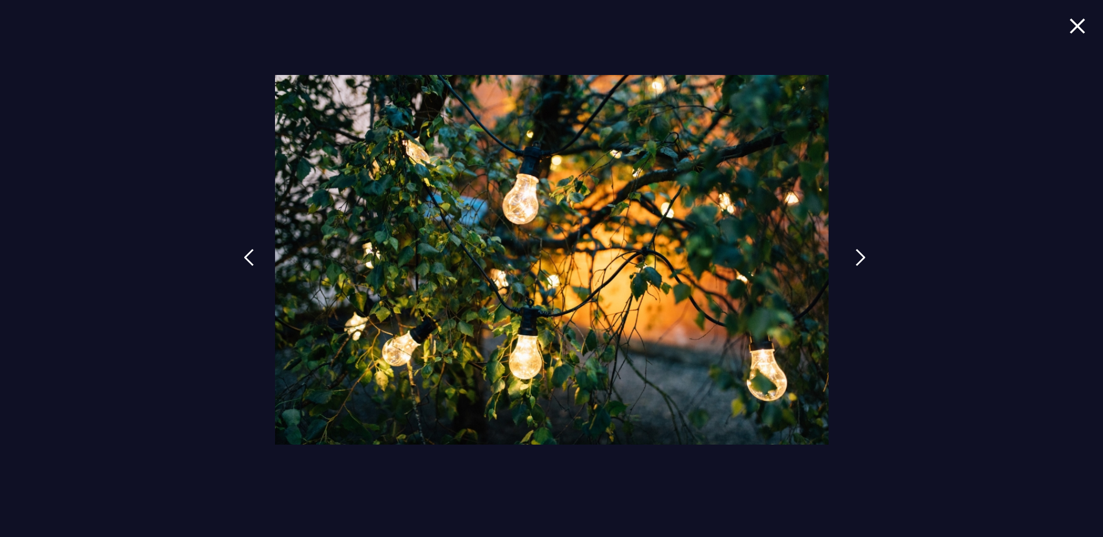
click at [854, 259] on link at bounding box center [860, 266] width 29 height 53
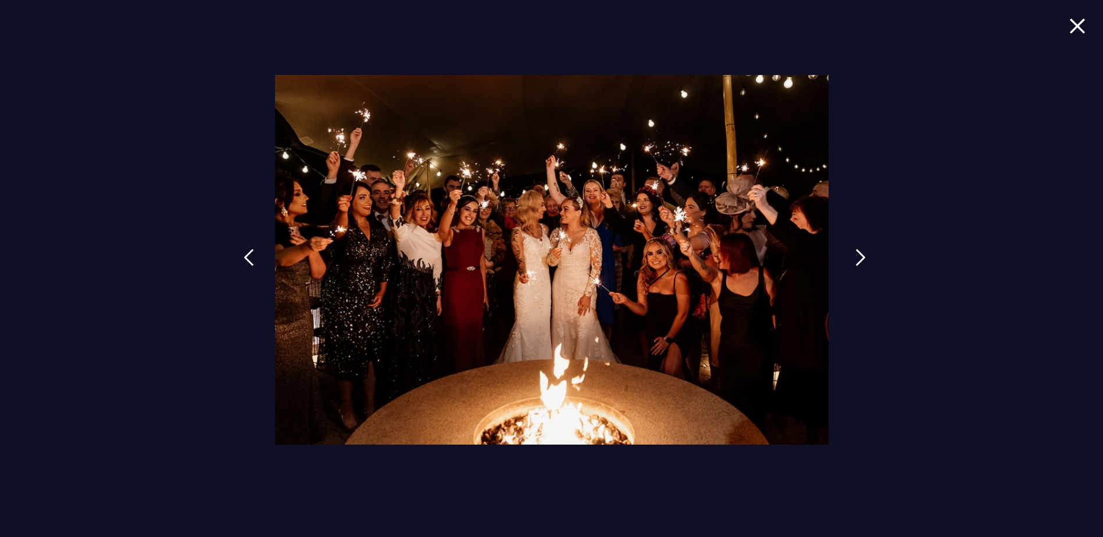
click at [852, 258] on link at bounding box center [860, 266] width 29 height 53
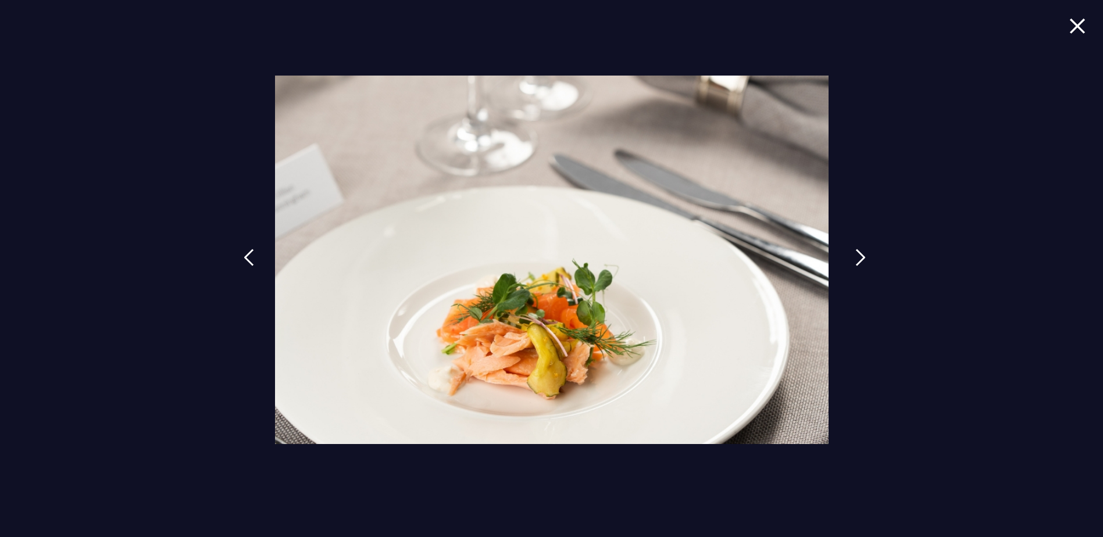
click at [852, 258] on link at bounding box center [860, 266] width 29 height 53
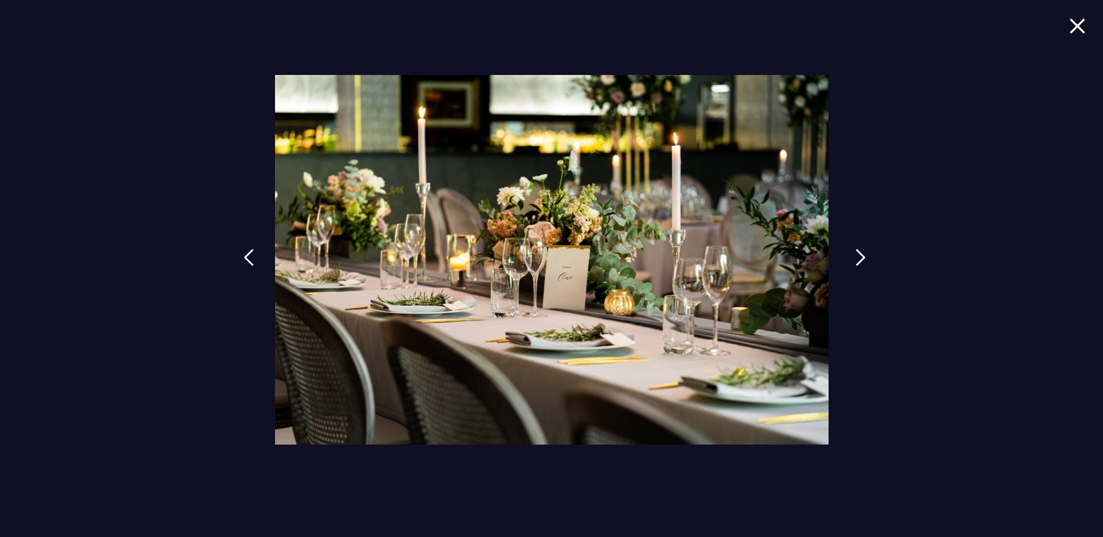
click at [852, 258] on link at bounding box center [860, 266] width 29 height 53
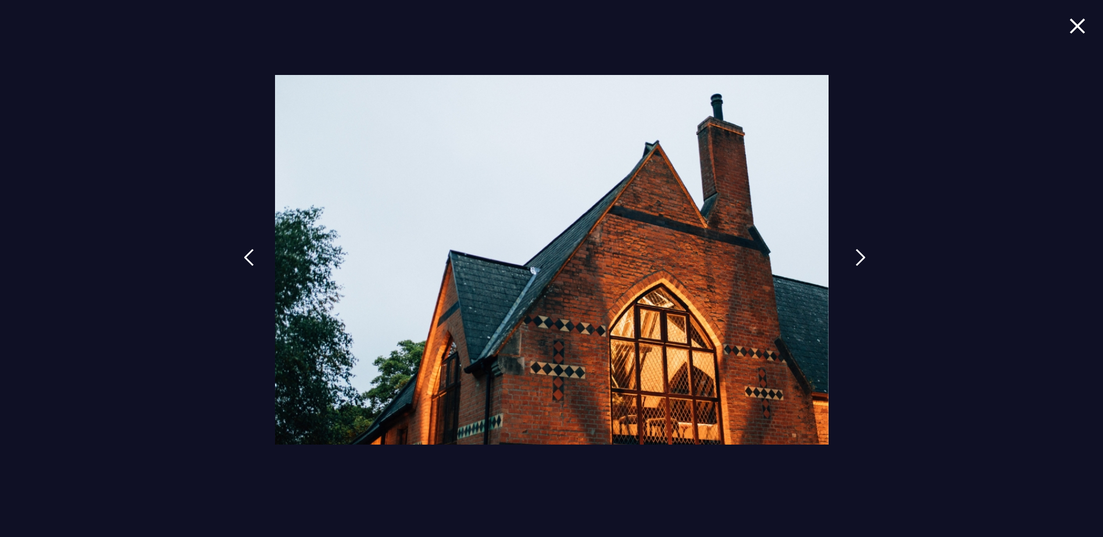
click at [852, 258] on link at bounding box center [860, 266] width 29 height 53
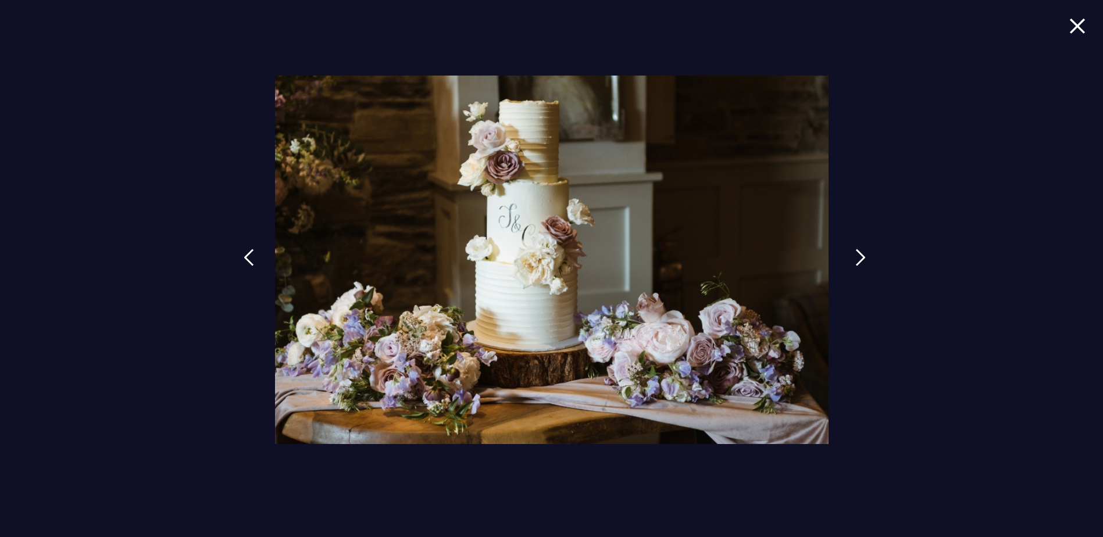
click at [852, 258] on link at bounding box center [860, 266] width 29 height 53
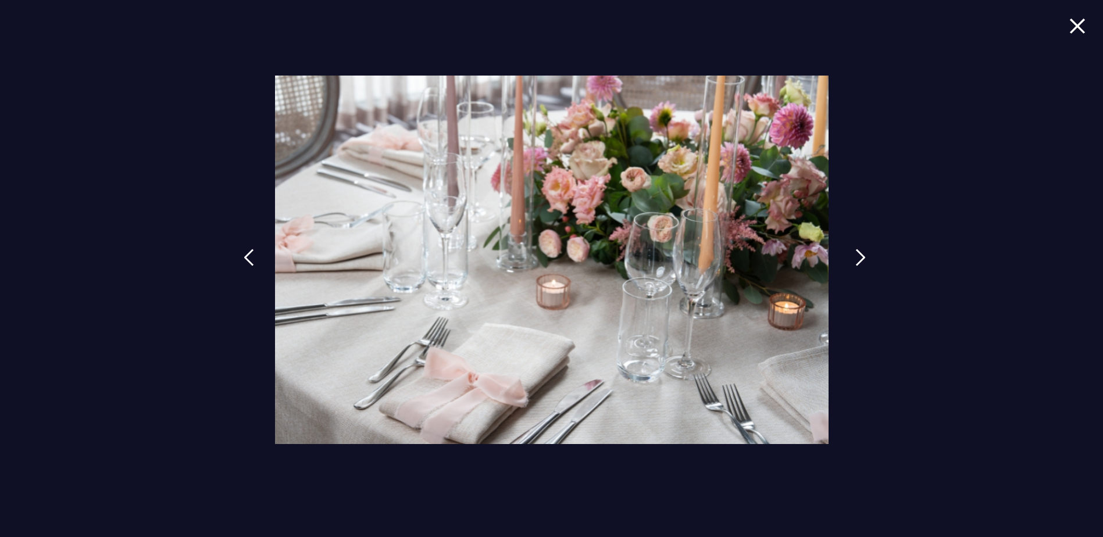
click at [852, 258] on link at bounding box center [860, 266] width 29 height 53
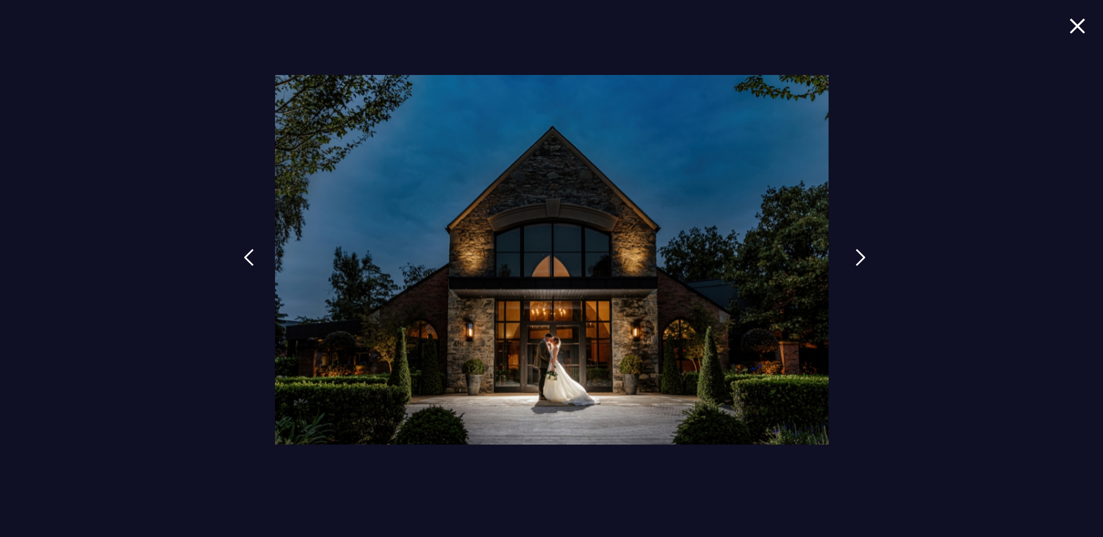
click at [852, 258] on link at bounding box center [860, 266] width 29 height 53
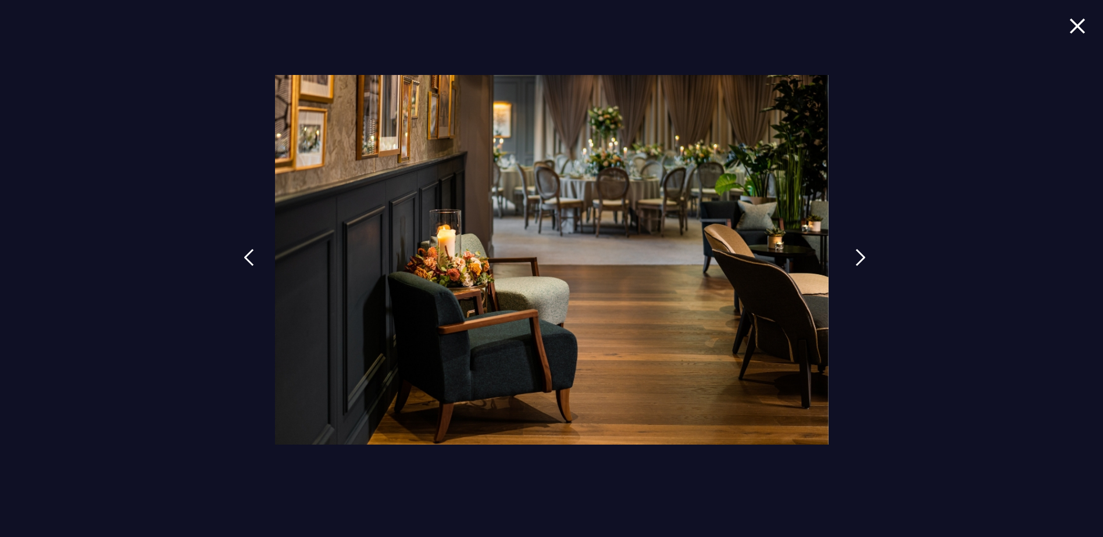
click at [852, 258] on link at bounding box center [860, 266] width 29 height 53
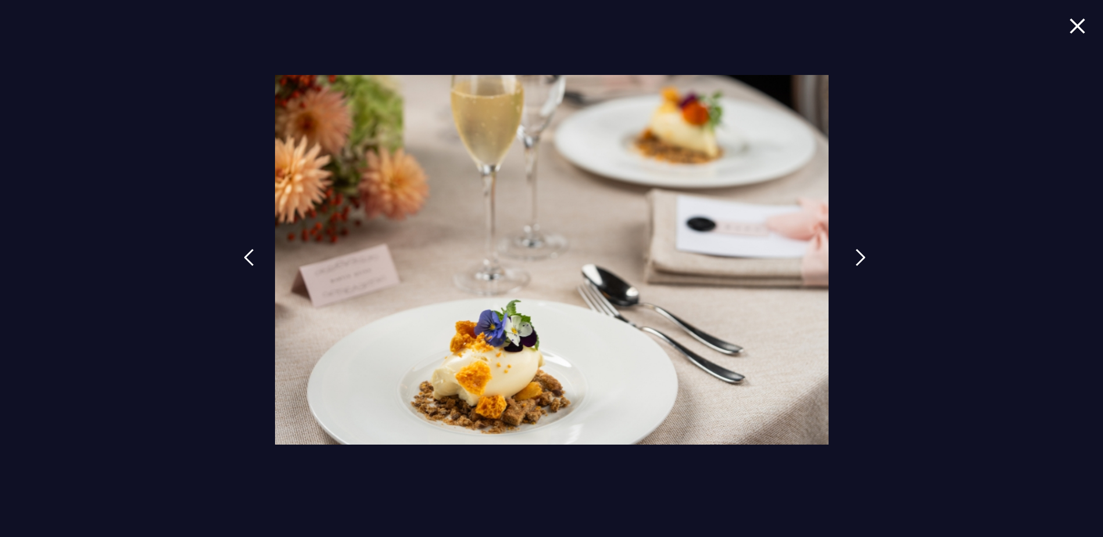
click at [852, 258] on link at bounding box center [860, 266] width 29 height 53
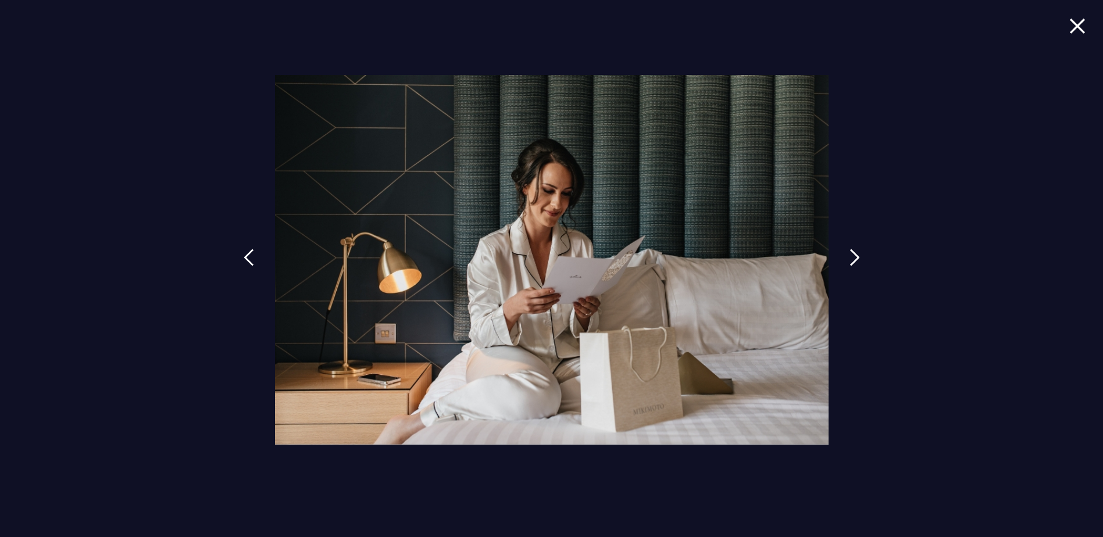
click at [1089, 16] on div at bounding box center [551, 268] width 1103 height 537
click at [1083, 19] on img at bounding box center [1077, 26] width 16 height 16
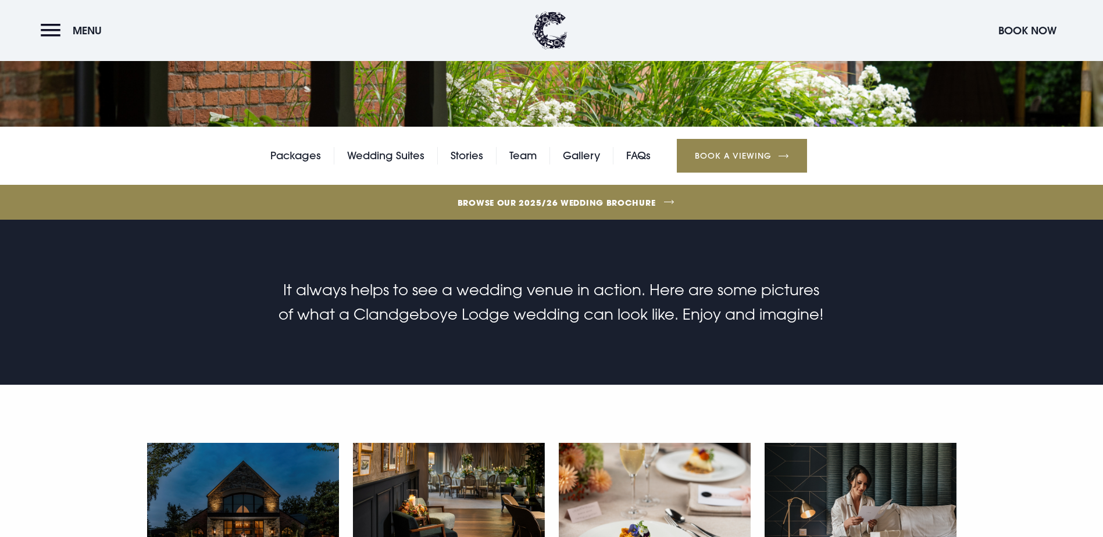
scroll to position [233, 0]
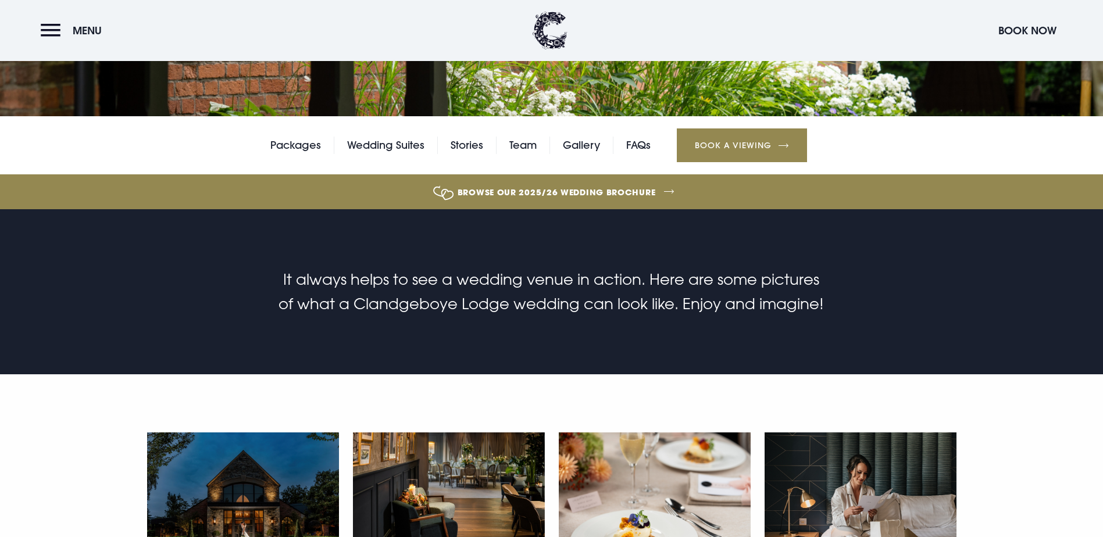
click at [529, 214] on link "Browse our 2025/26 wedding brochure" at bounding box center [557, 192] width 2404 height 44
